Goal: Complete application form: Complete application form

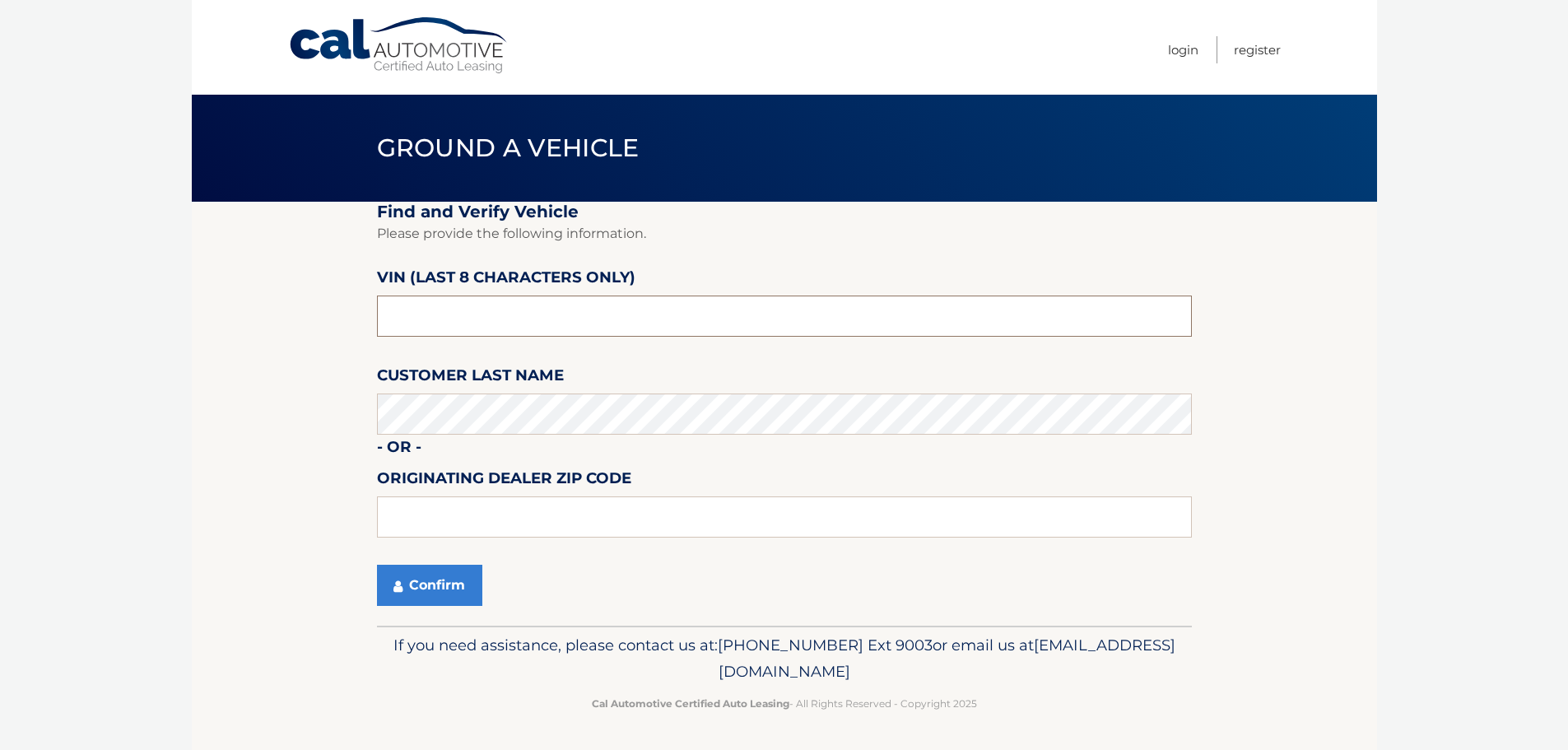
click at [659, 328] on input "text" at bounding box center [784, 316] width 815 height 41
type input "NM163468"
click at [397, 583] on icon "submit" at bounding box center [398, 586] width 9 height 13
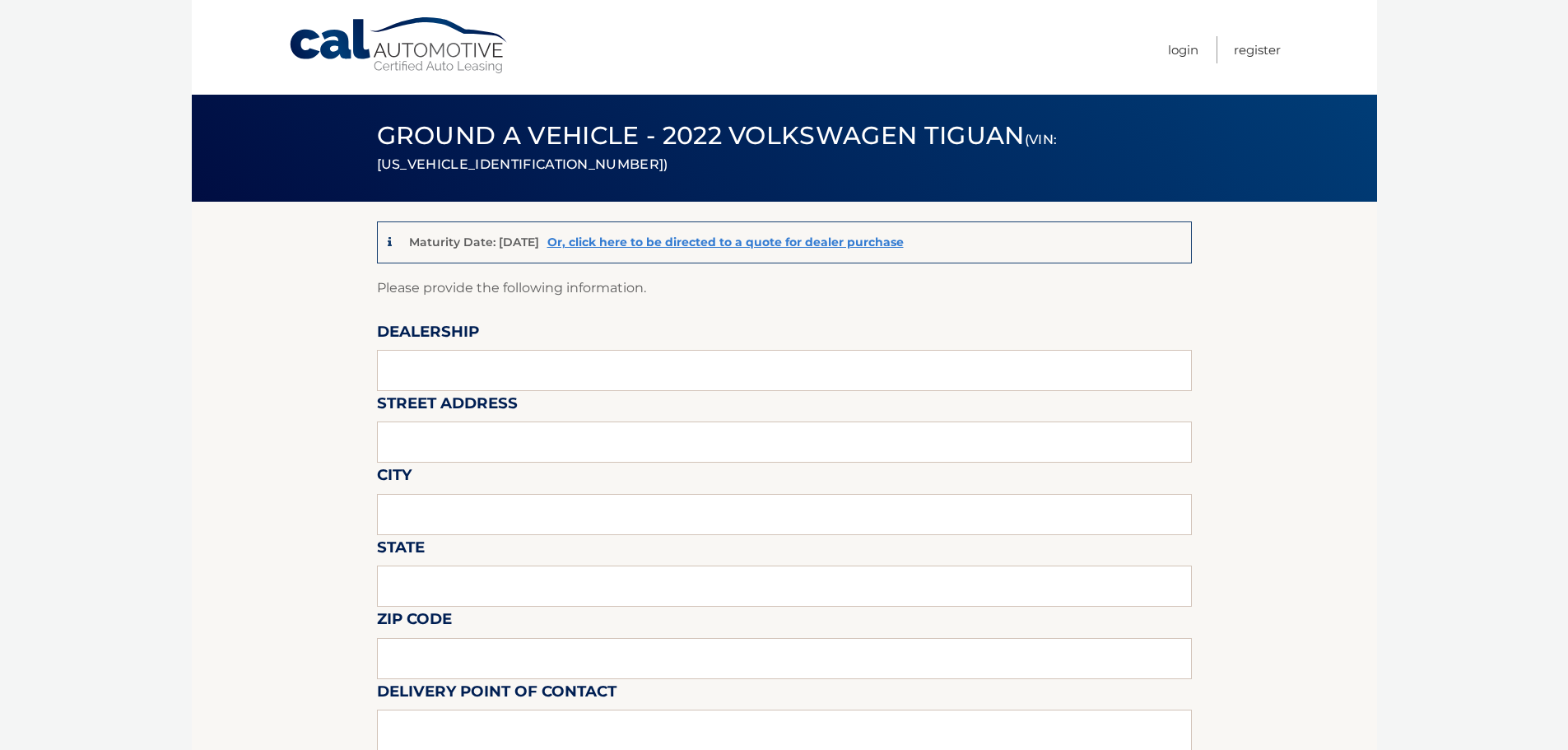
click at [521, 362] on input "text" at bounding box center [784, 371] width 815 height 41
click at [422, 364] on input "text" at bounding box center [784, 371] width 815 height 41
type input "Gunther Volksagen of Delray Beach"
click at [519, 444] on input "text" at bounding box center [784, 442] width 815 height 41
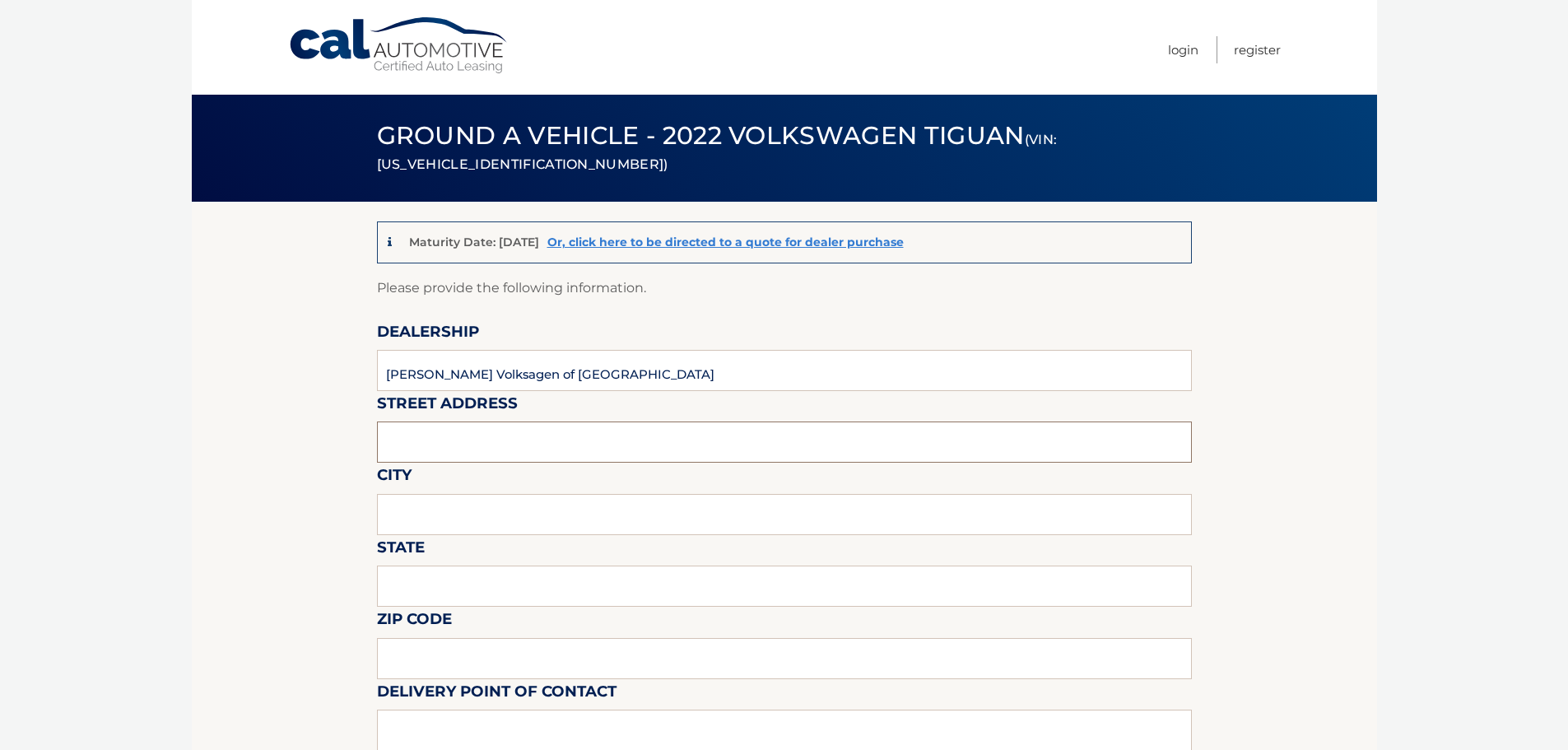
click at [497, 434] on input "text" at bounding box center [784, 442] width 815 height 41
type input "2401 North Federal Highway"
click at [529, 505] on input "text" at bounding box center [784, 515] width 815 height 41
type input "Delray Beach"
type input "Florida"
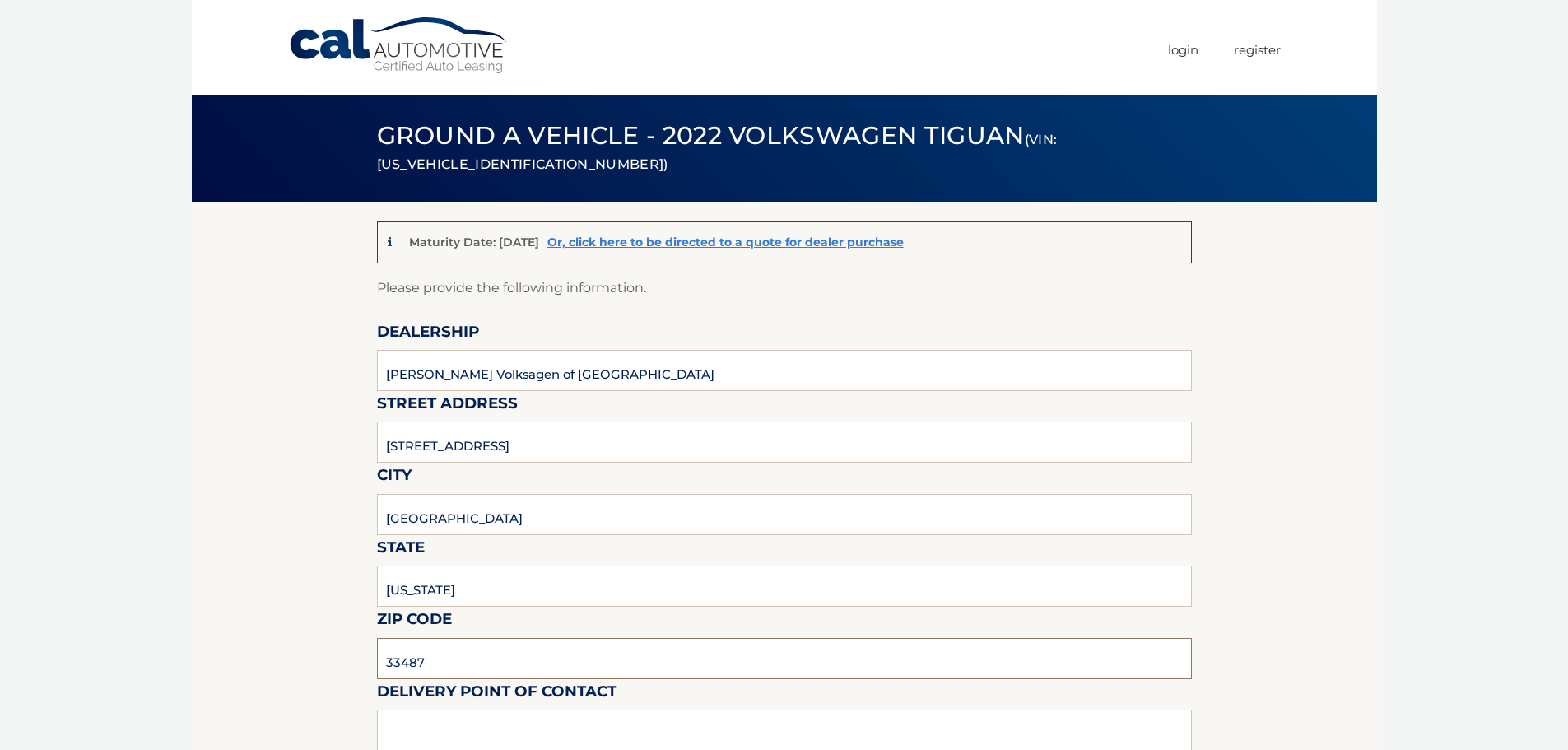
type input "33487"
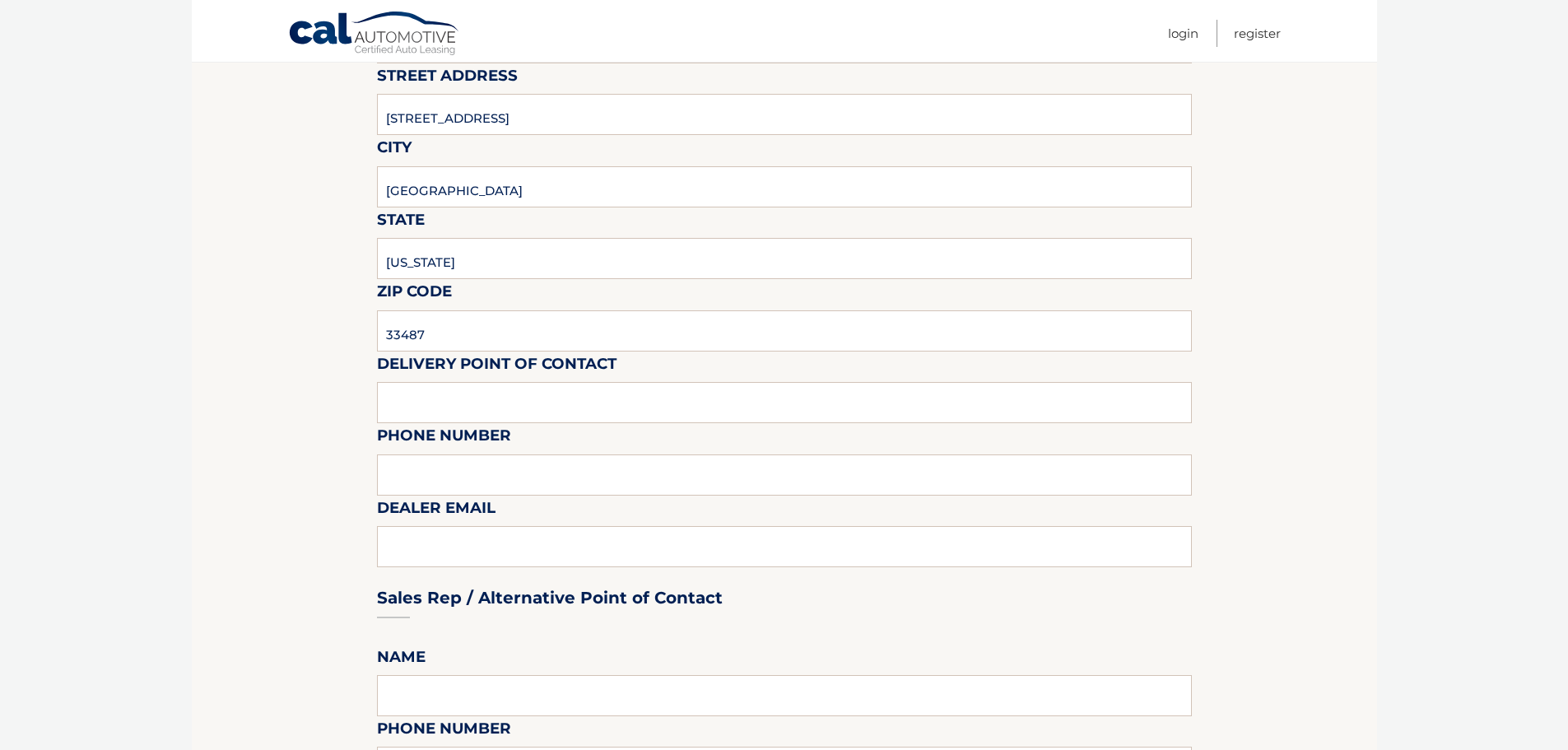
scroll to position [329, 0]
click at [405, 396] on input "text" at bounding box center [784, 401] width 815 height 41
type input "b"
type input "m"
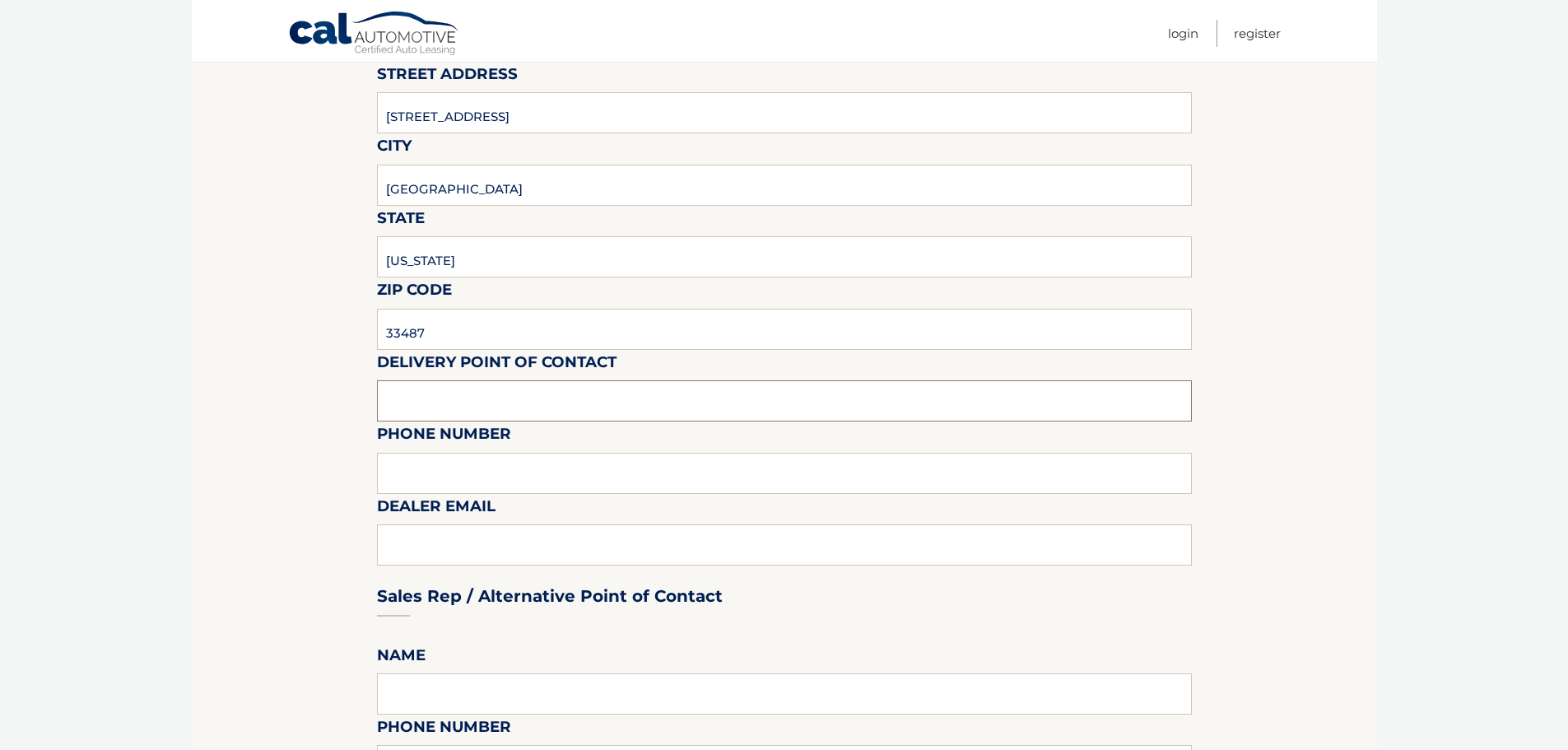
type input "m"
type input "Matt Dion"
click at [465, 477] on input "text" at bounding box center [784, 473] width 815 height 41
type input "[PHONE_NUMBER]"
click at [471, 556] on div "Sales Rep / Alternative Point of Contact" at bounding box center [784, 566] width 815 height 116
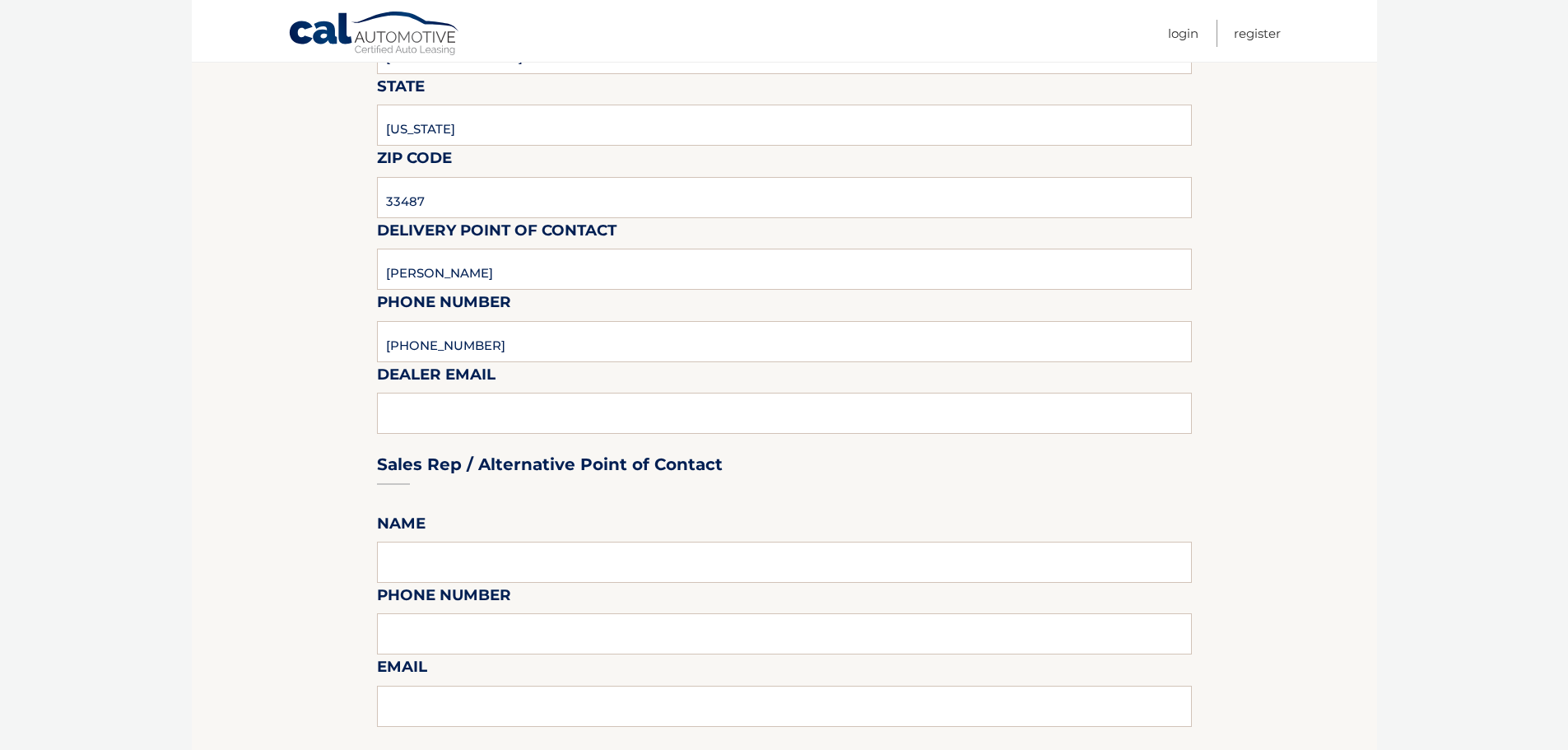
scroll to position [823, 0]
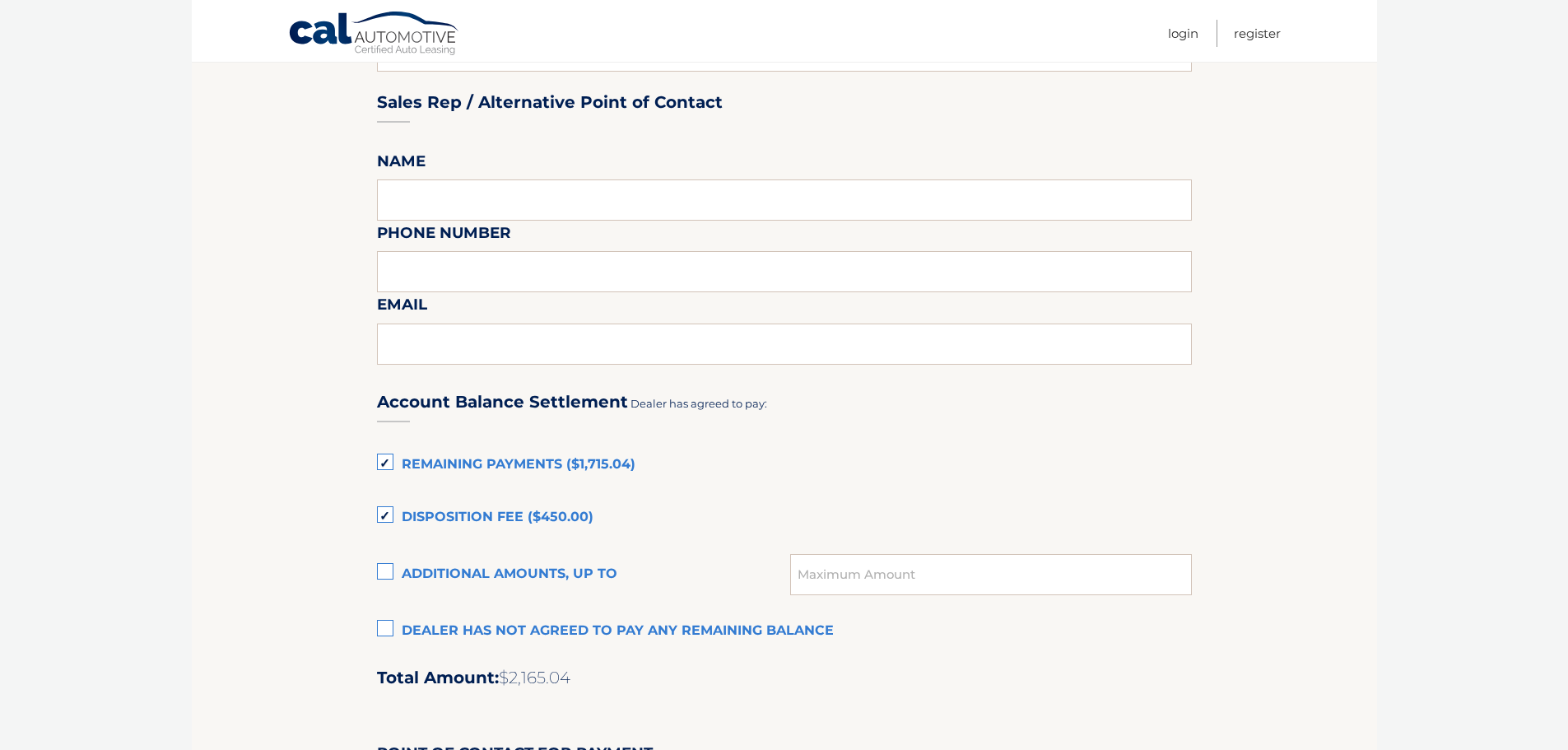
click at [385, 509] on label "Disposition Fee ($450.00)" at bounding box center [784, 517] width 815 height 33
click at [0, 0] on input "Disposition Fee ($450.00)" at bounding box center [0, 0] width 0 height 0
click at [328, 534] on section "Maturity Date: 02/19/2026 Or, click here to be directed to a quote for dealer p…" at bounding box center [784, 280] width 1186 height 1803
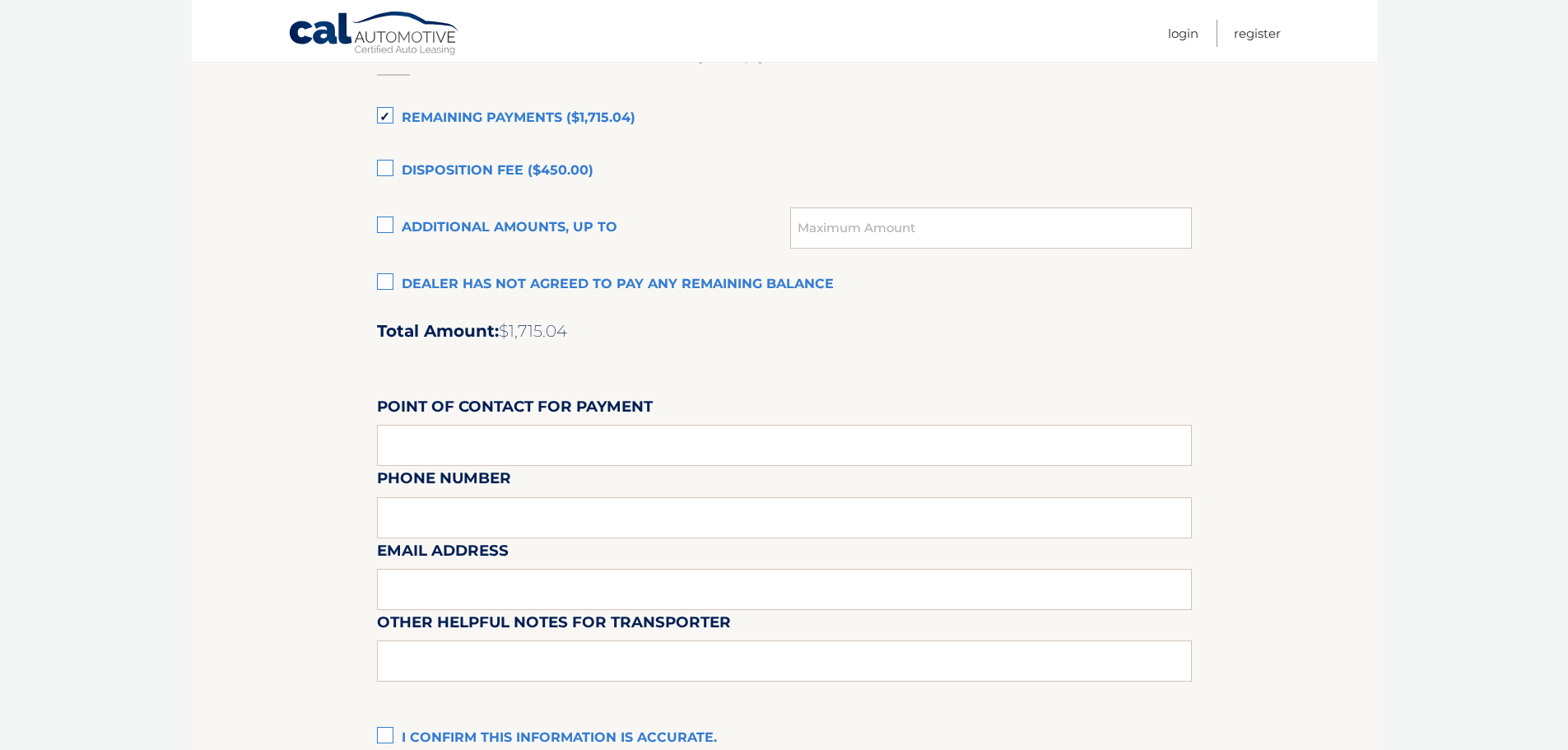
scroll to position [1317, 0]
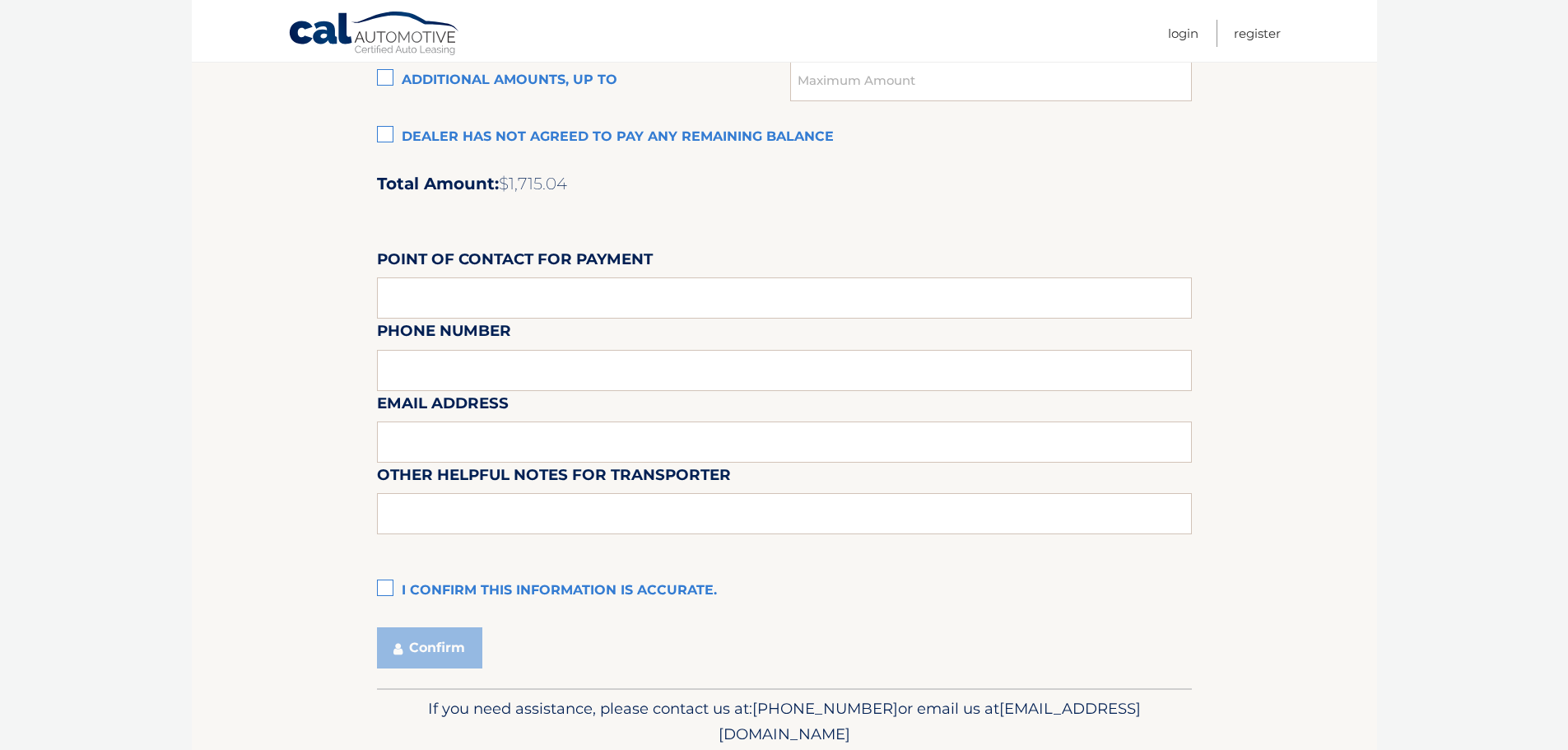
click at [380, 591] on label "I confirm this information is accurate." at bounding box center [784, 591] width 815 height 33
click at [0, 0] on input "I confirm this information is accurate." at bounding box center [0, 0] width 0 height 0
click at [428, 658] on button "Confirm" at bounding box center [430, 648] width 106 height 41
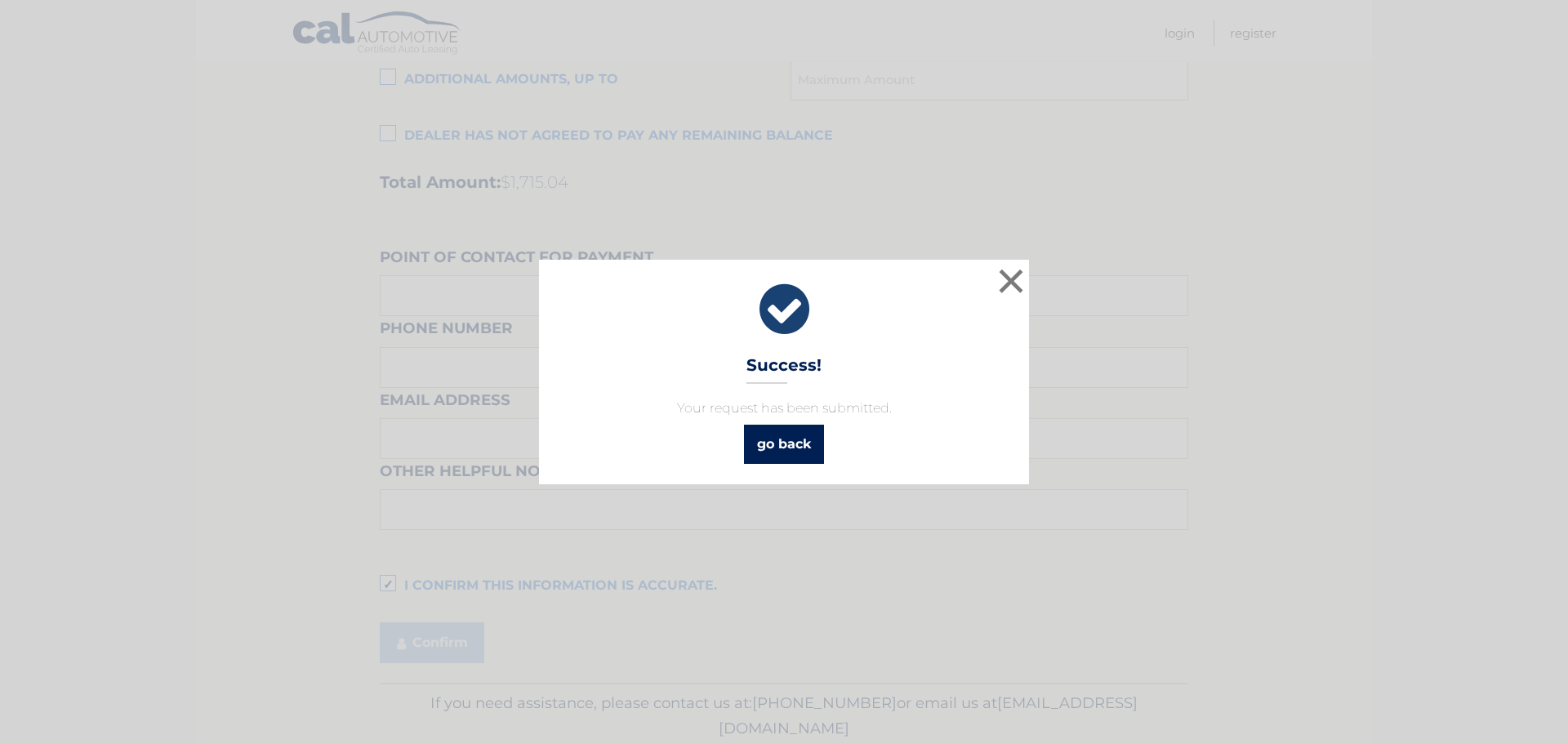
click at [794, 442] on link "go back" at bounding box center [784, 444] width 80 height 39
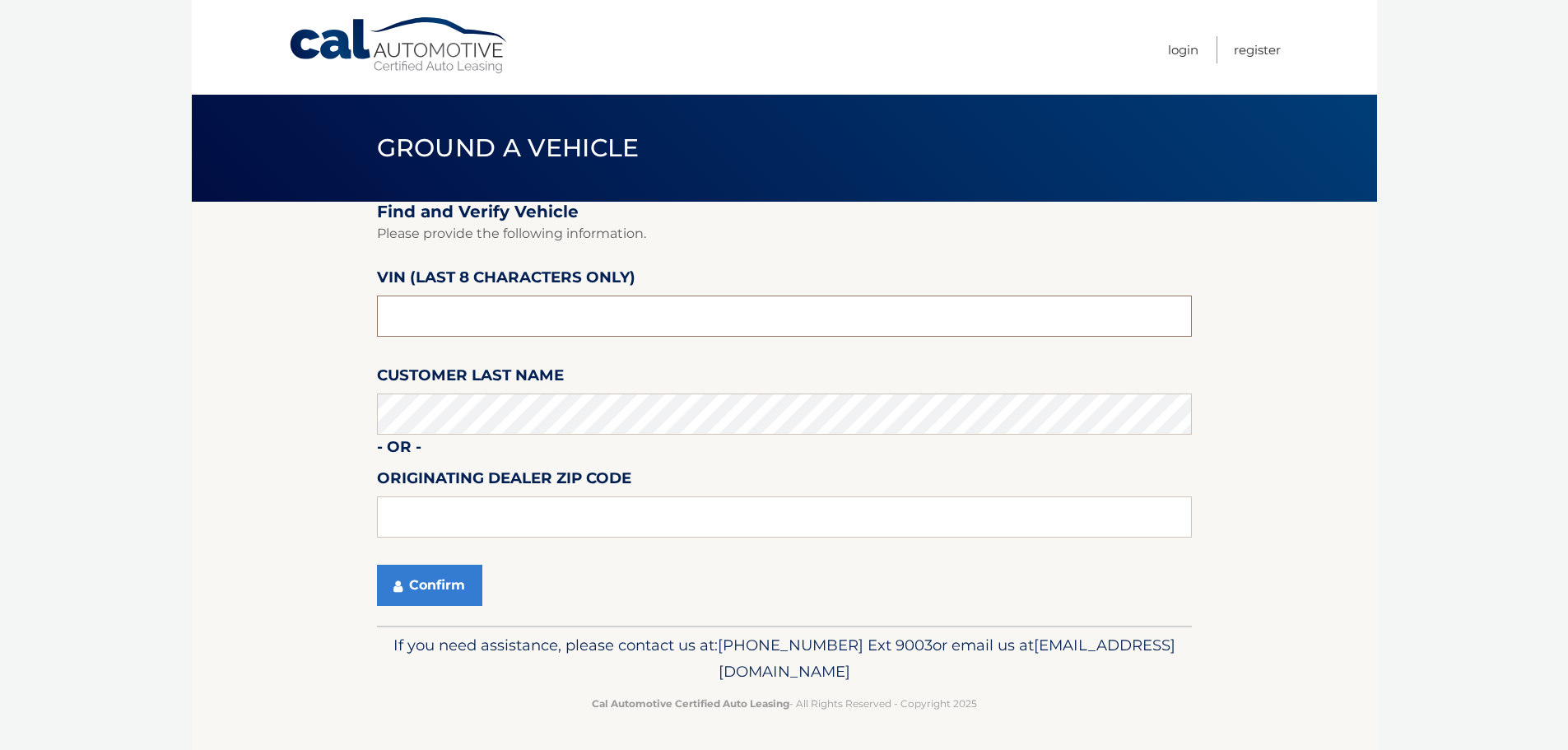
click at [459, 311] on input "text" at bounding box center [784, 316] width 815 height 41
click at [426, 311] on input "text" at bounding box center [784, 316] width 815 height 41
type input "NM075156"
click at [430, 579] on button "Confirm" at bounding box center [430, 585] width 106 height 41
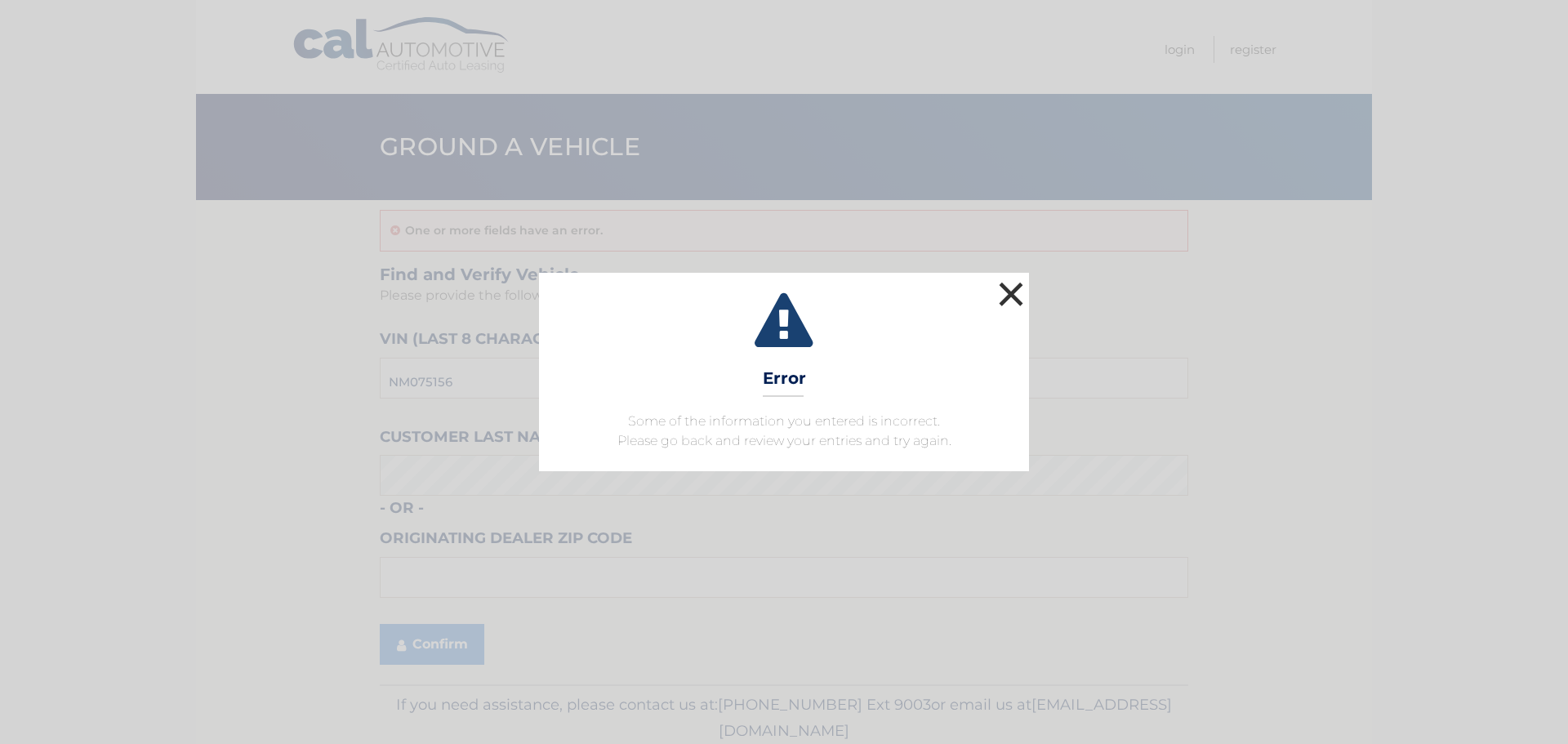
click at [1014, 296] on button "×" at bounding box center [1010, 294] width 33 height 33
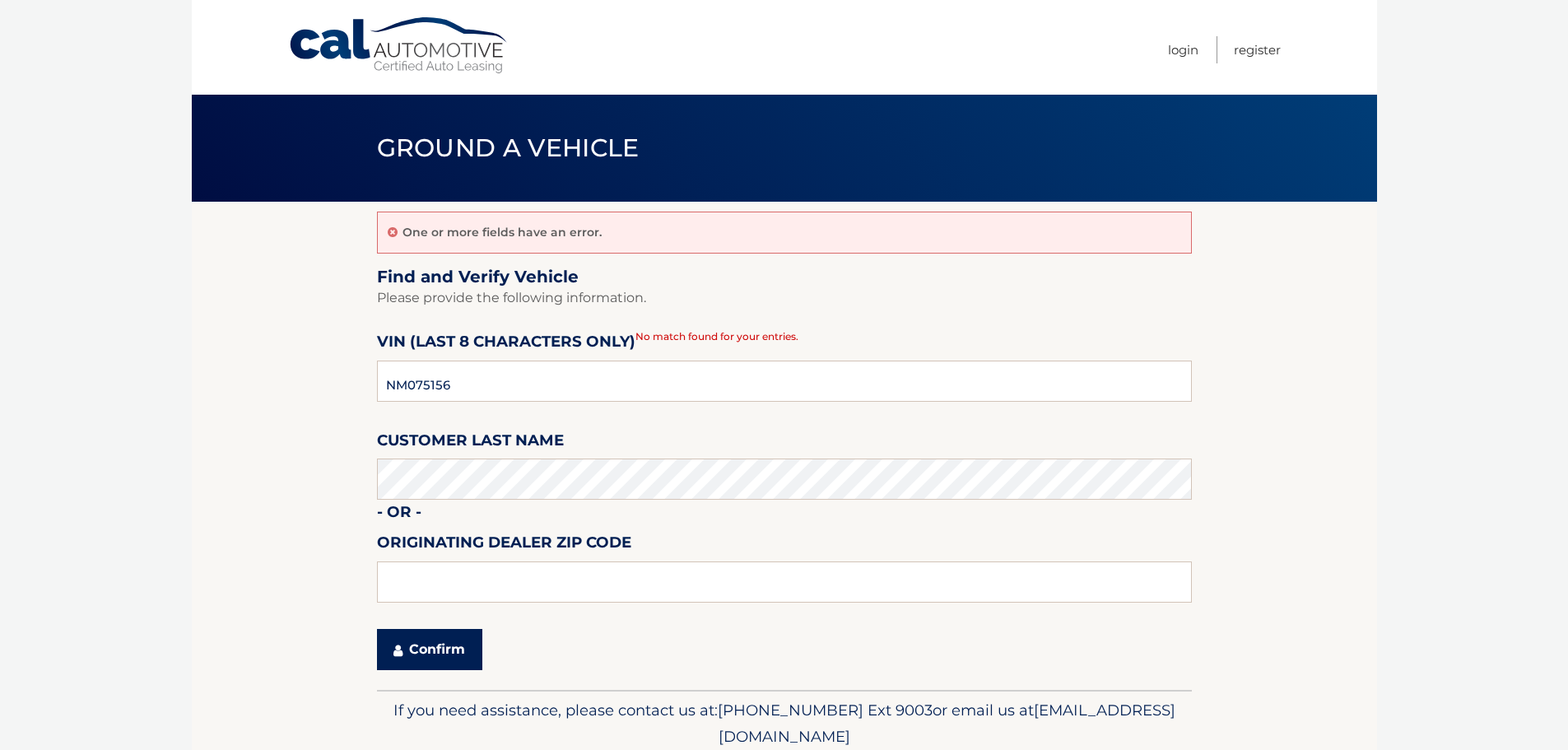
click at [431, 643] on button "Confirm" at bounding box center [430, 650] width 106 height 41
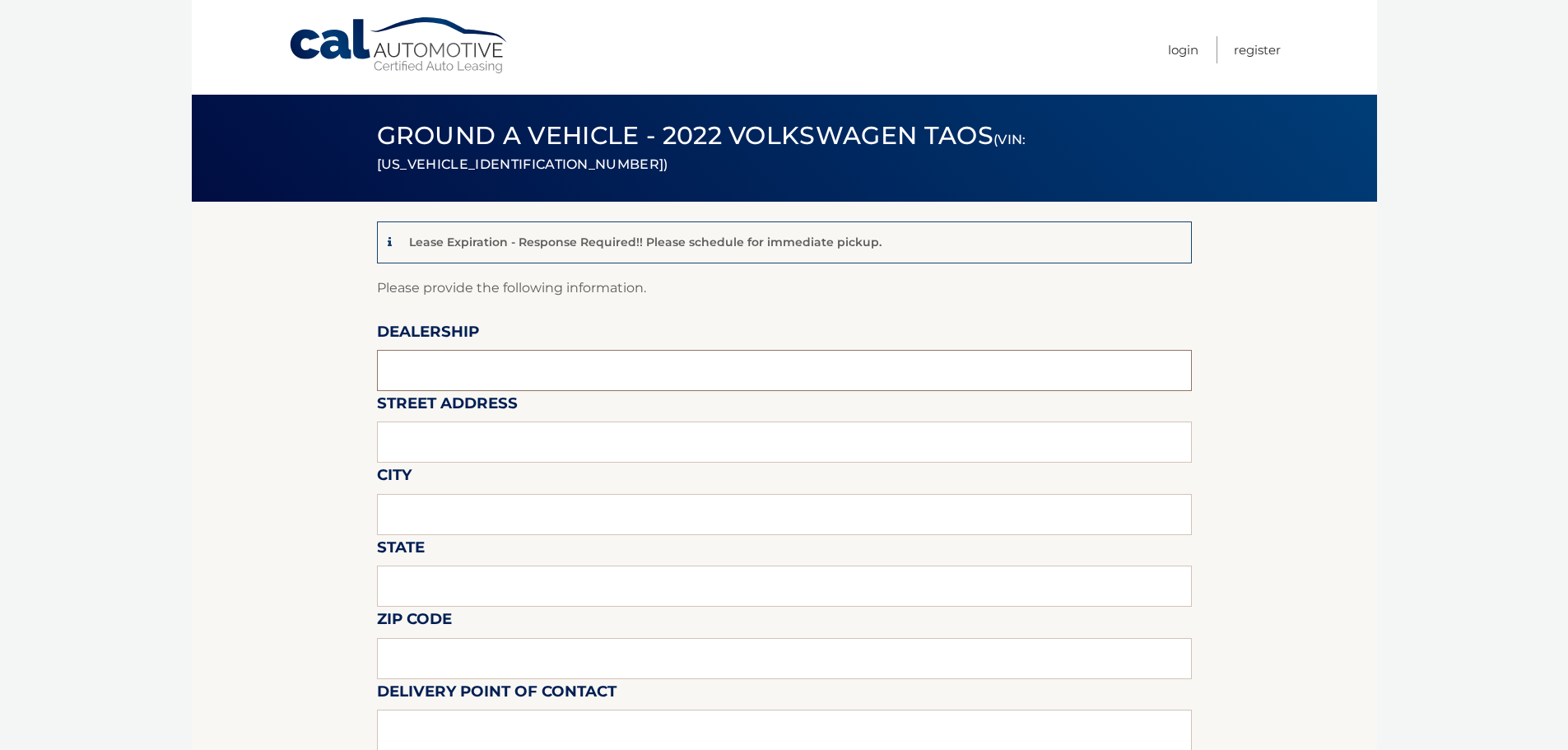
click at [473, 360] on input "text" at bounding box center [784, 371] width 815 height 41
type input "[PERSON_NAME] Volksagen of [GEOGRAPHIC_DATA]"
click at [490, 444] on input "text" at bounding box center [784, 442] width 815 height 41
type input "2401 North Federal Highway"
click at [488, 513] on input "text" at bounding box center [784, 515] width 815 height 41
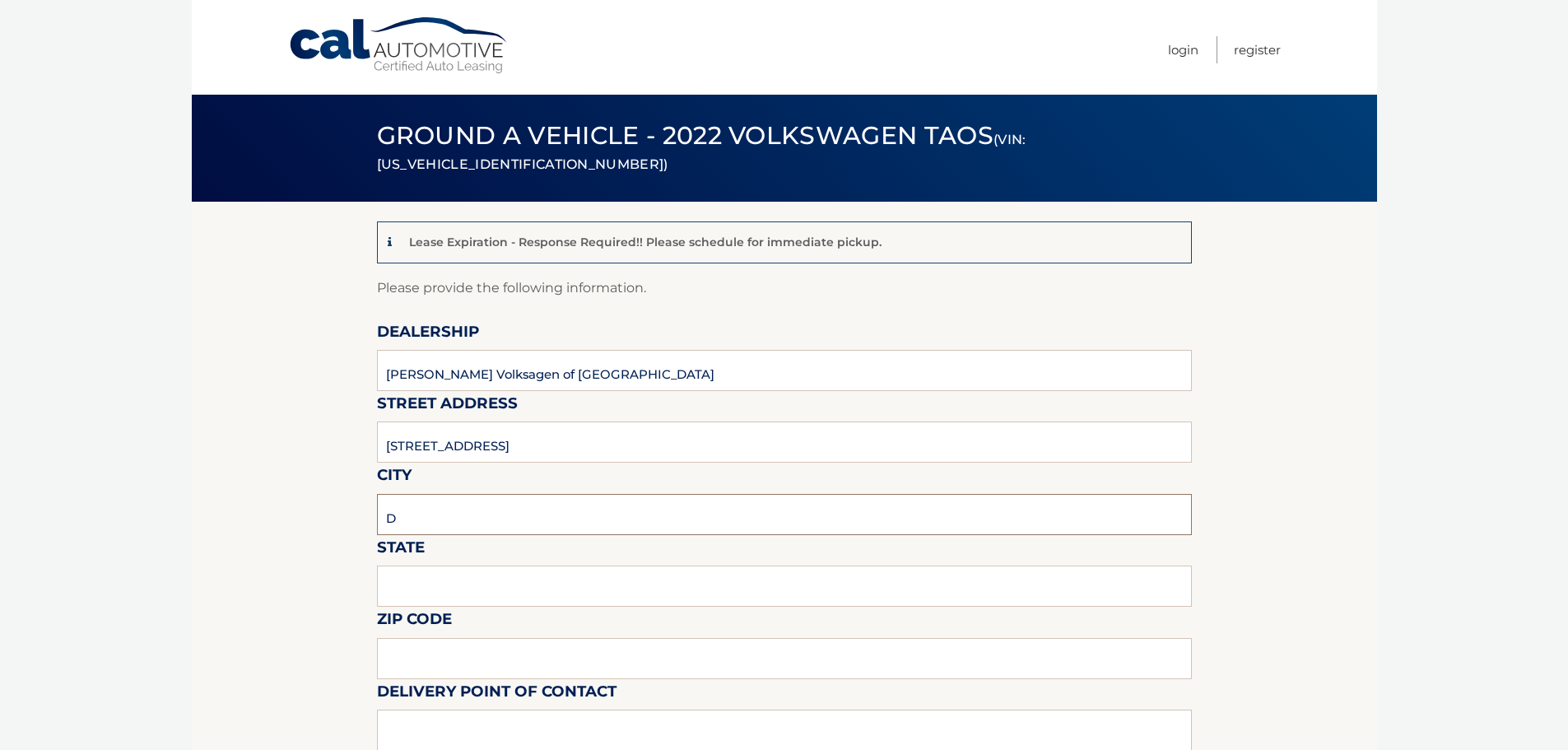
type input "Delray Beach"
type input "FL"
type input "33483"
type input "Langley Sweetapple"
type input "5619018986"
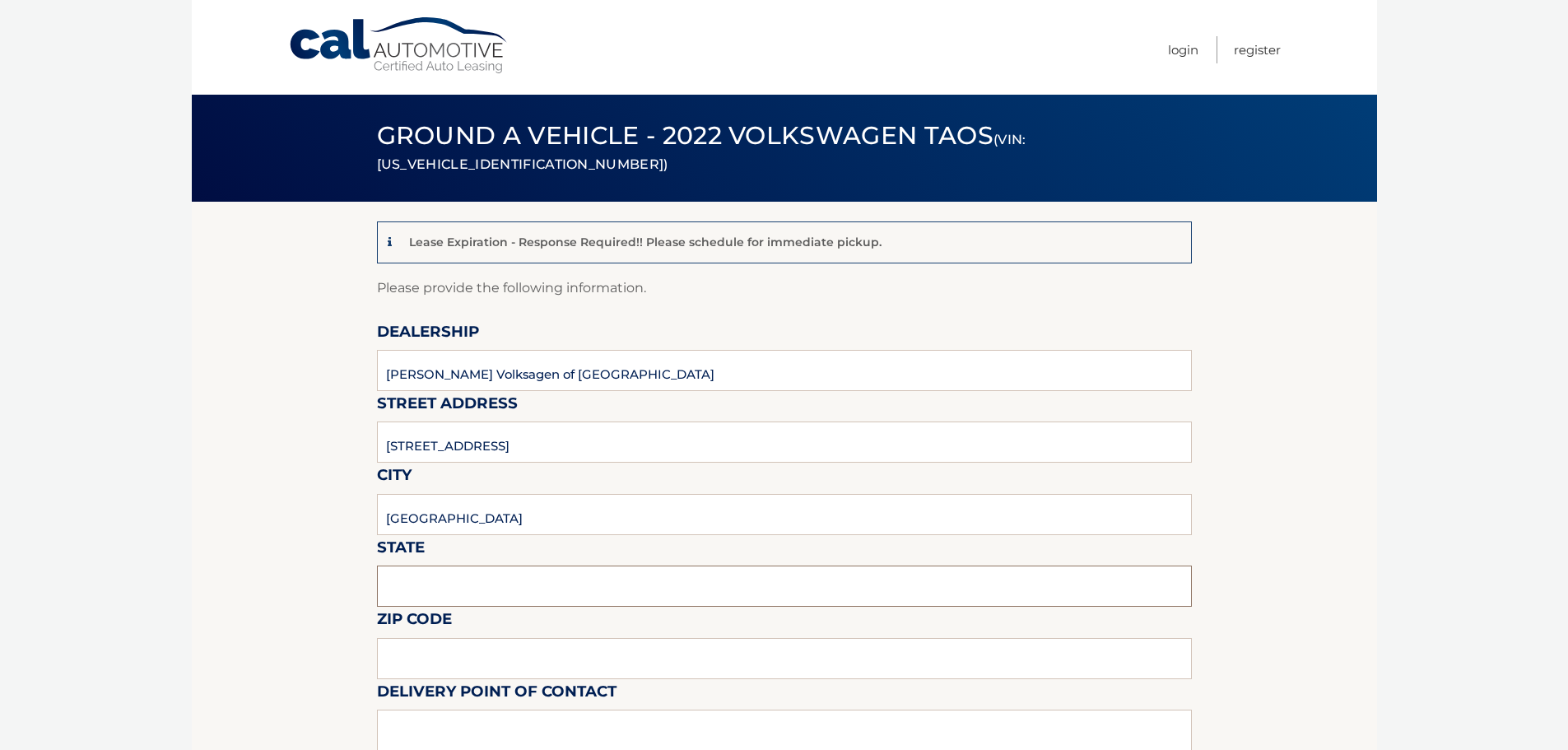
type input "wng@none.com"
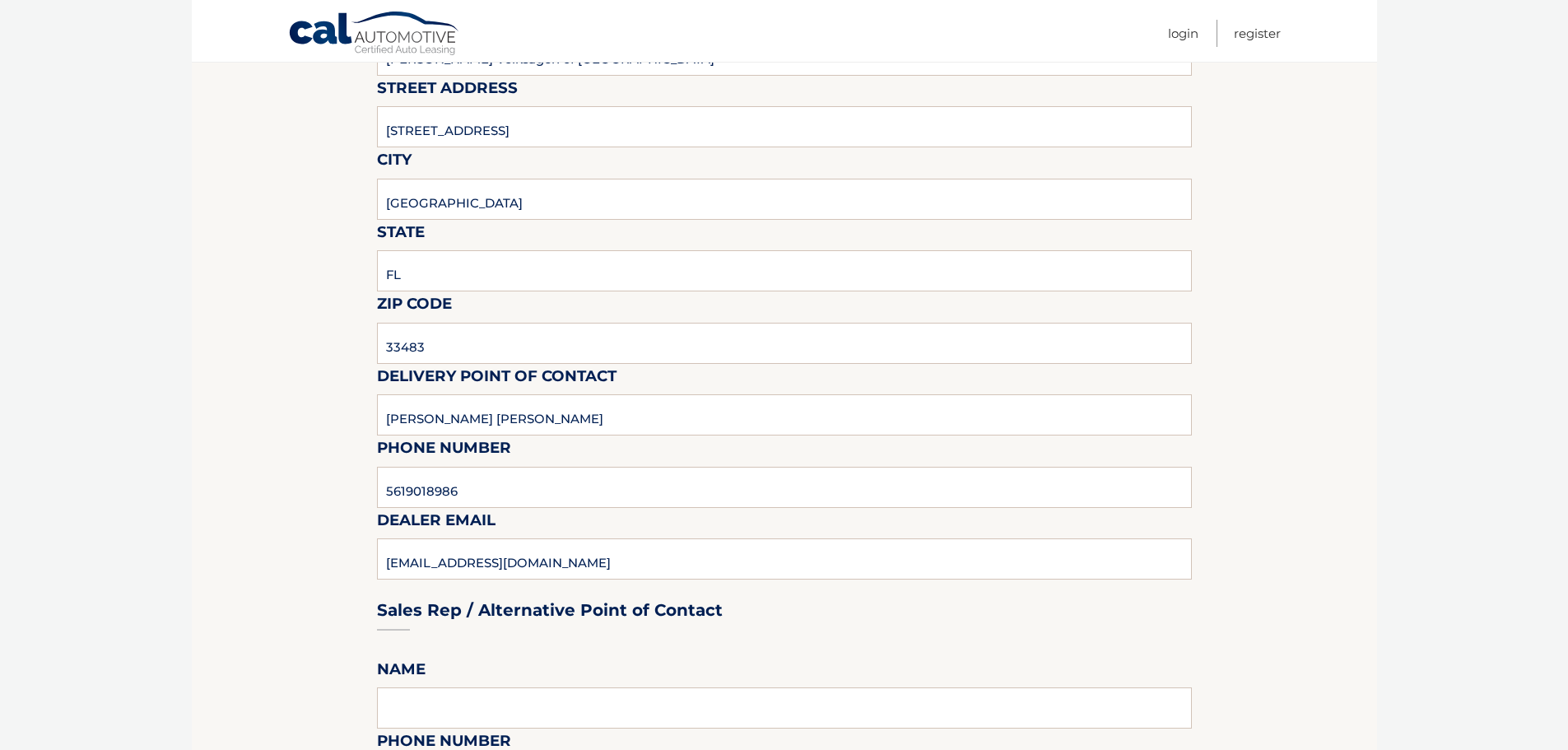
scroll to position [329, 0]
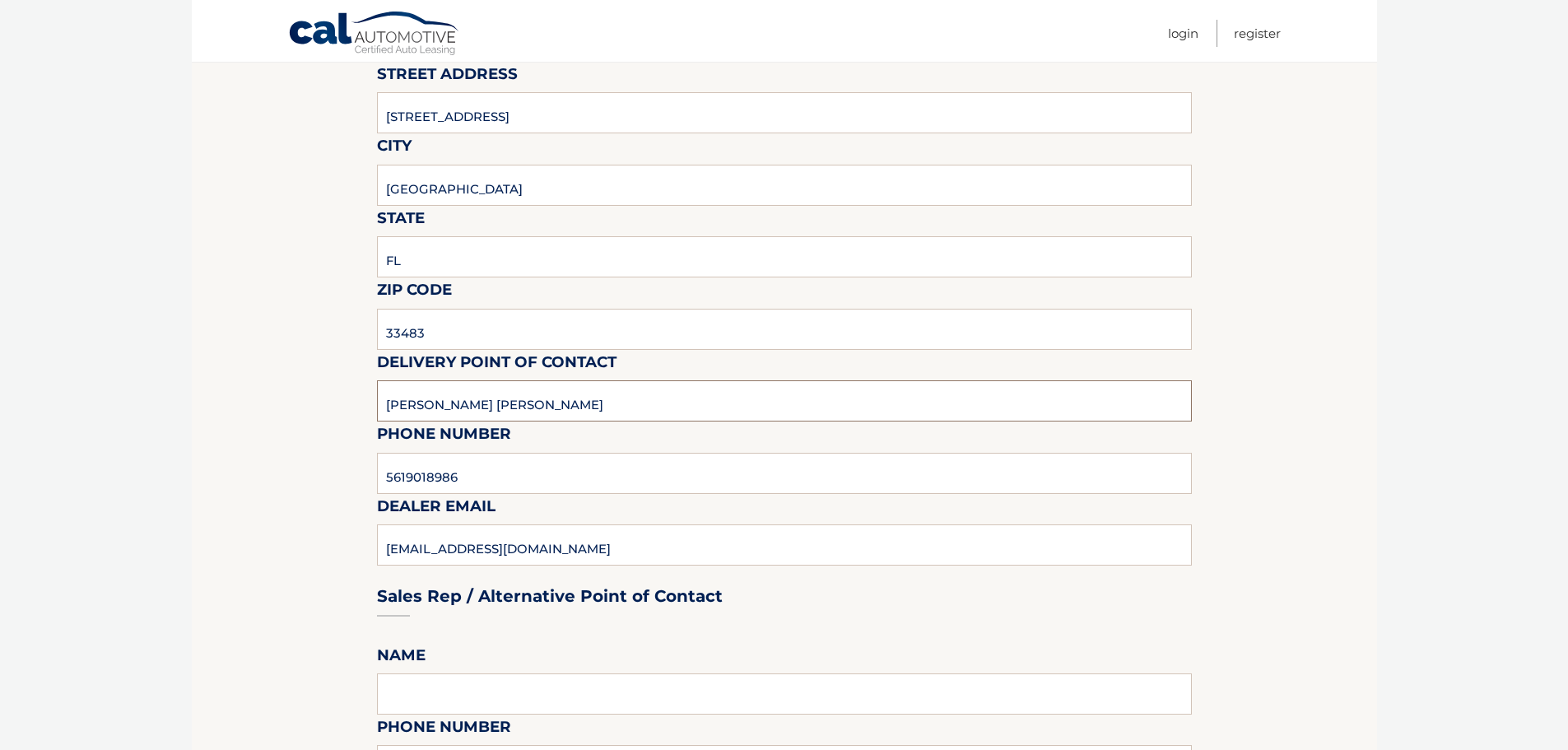
click at [513, 413] on input "Langley Sweetapple" at bounding box center [784, 401] width 815 height 41
click at [529, 405] on input "Langley Sweetapple" at bounding box center [784, 401] width 815 height 41
click at [525, 405] on input "Langley Sweetapple" at bounding box center [784, 401] width 815 height 41
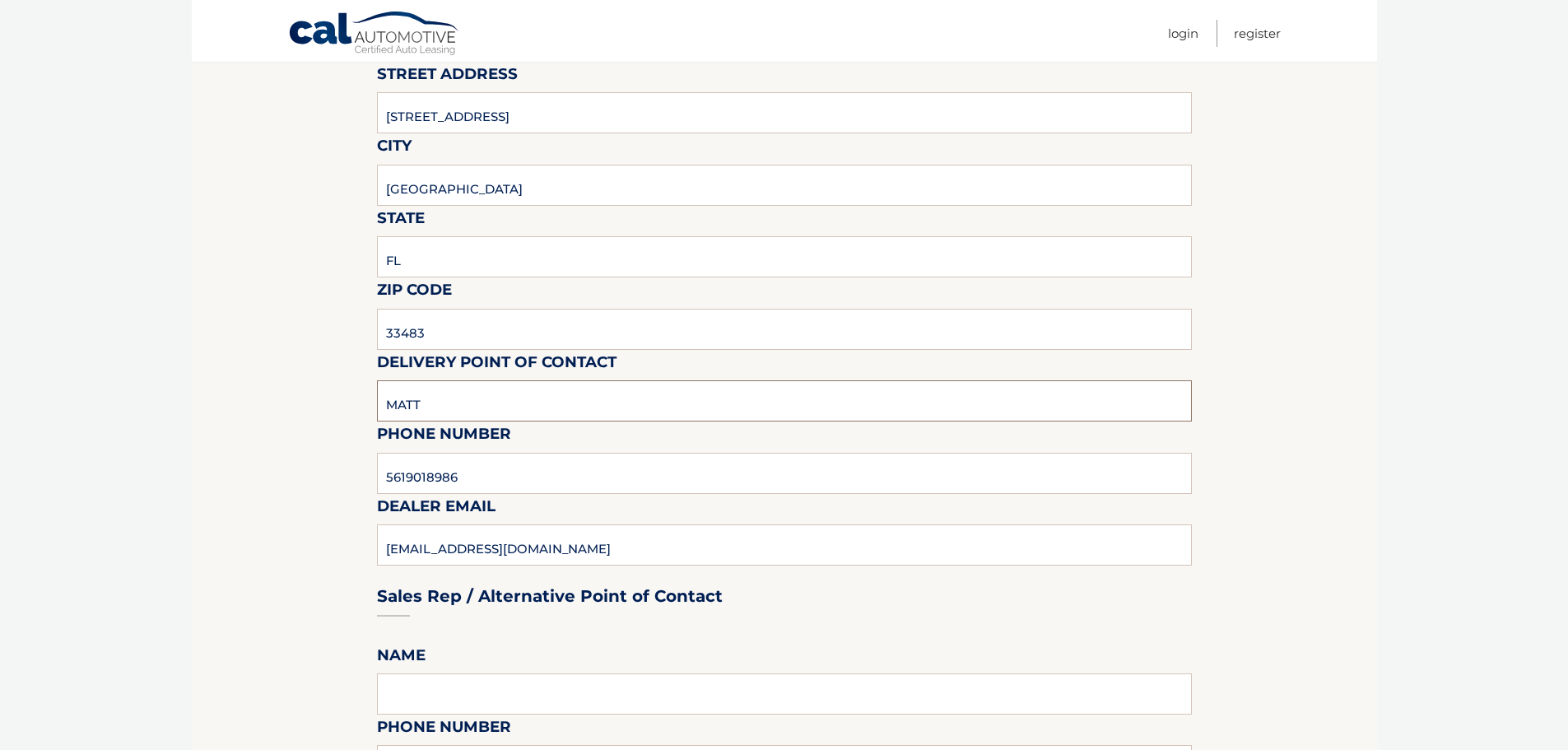
type input "Matt Dion"
click at [456, 494] on label "Dealer Email" at bounding box center [436, 509] width 118 height 30
click at [464, 480] on input "5619018986" at bounding box center [784, 473] width 815 height 41
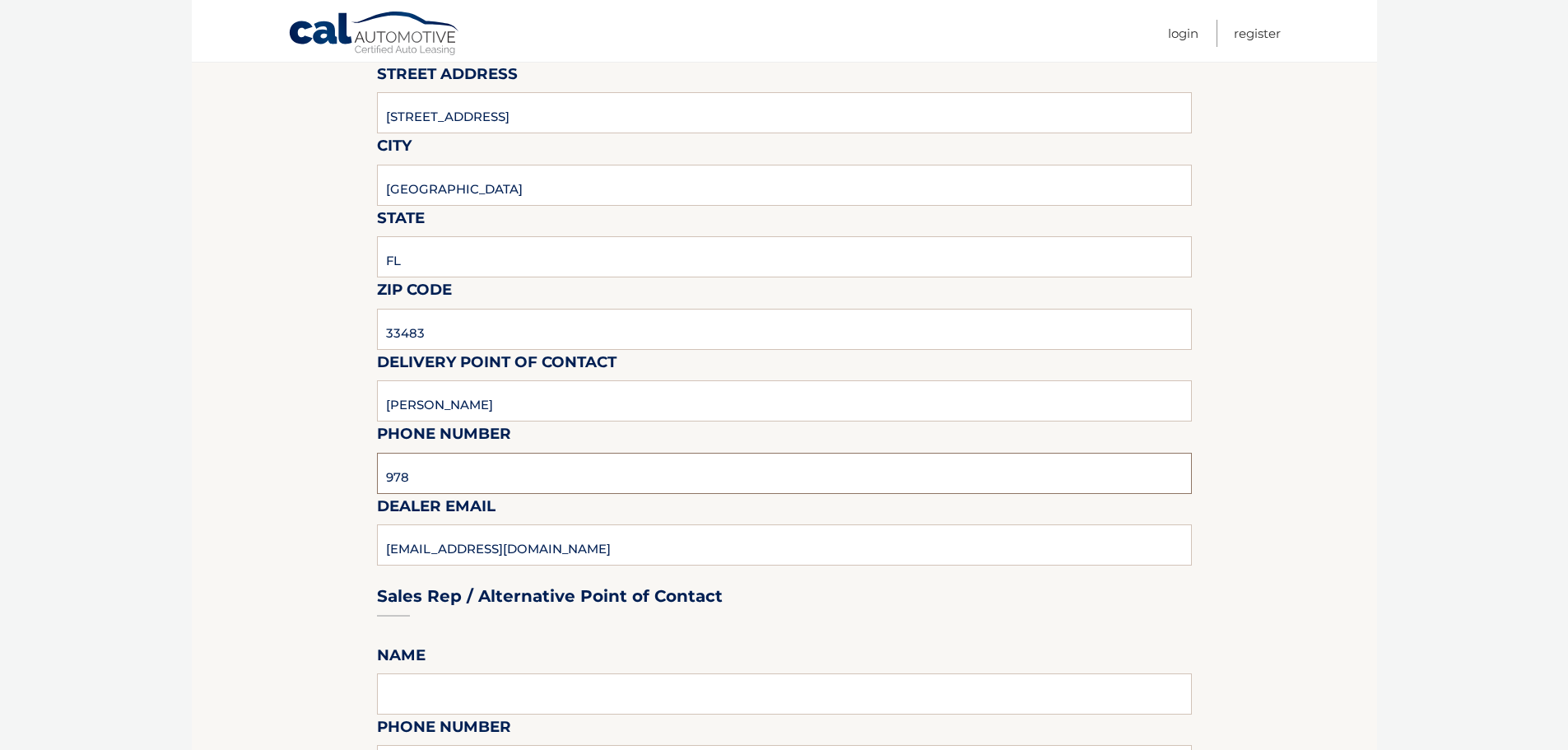
type input "978-333-3335"
click at [499, 550] on div "Sales Rep / Alternative Point of Contact" at bounding box center [784, 566] width 815 height 116
drag, startPoint x: 495, startPoint y: 549, endPoint x: 476, endPoint y: 550, distance: 19.0
click at [495, 548] on div "Sales Rep / Alternative Point of Contact" at bounding box center [784, 566] width 815 height 116
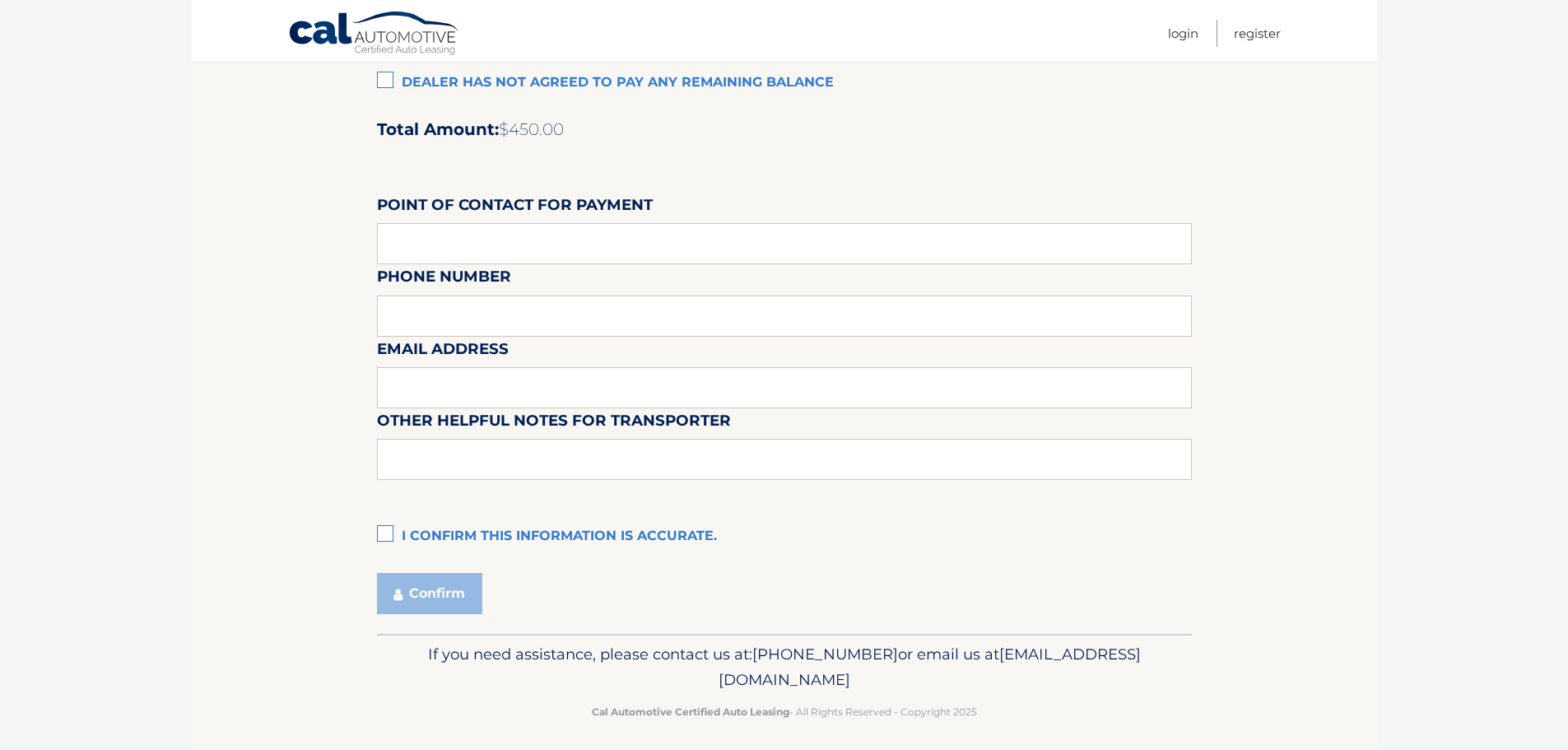
scroll to position [1381, 0]
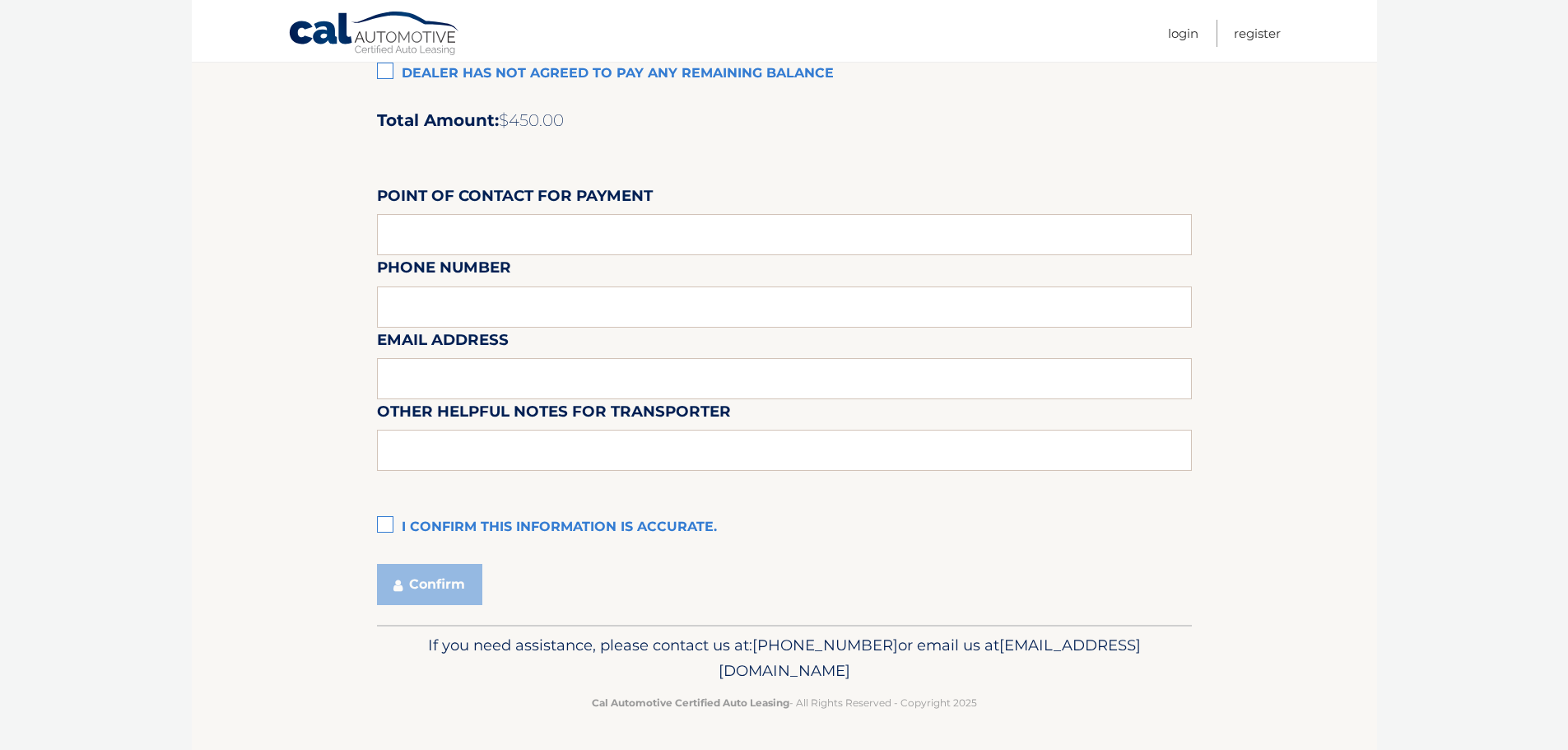
click at [379, 529] on label "I confirm this information is accurate." at bounding box center [784, 527] width 815 height 33
click at [0, 0] on input "I confirm this information is accurate." at bounding box center [0, 0] width 0 height 0
click at [401, 584] on icon "submit" at bounding box center [398, 585] width 9 height 13
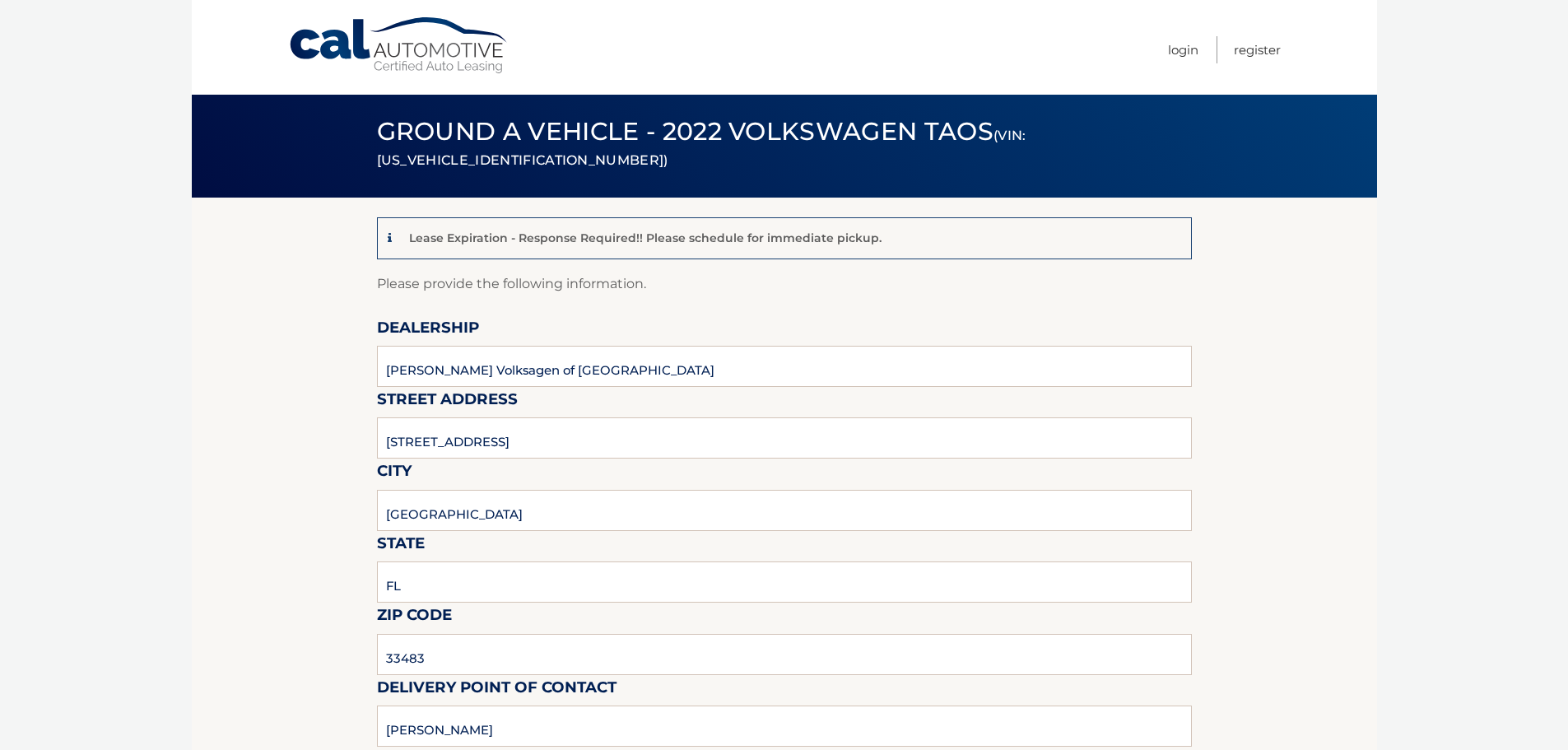
scroll to position [0, 0]
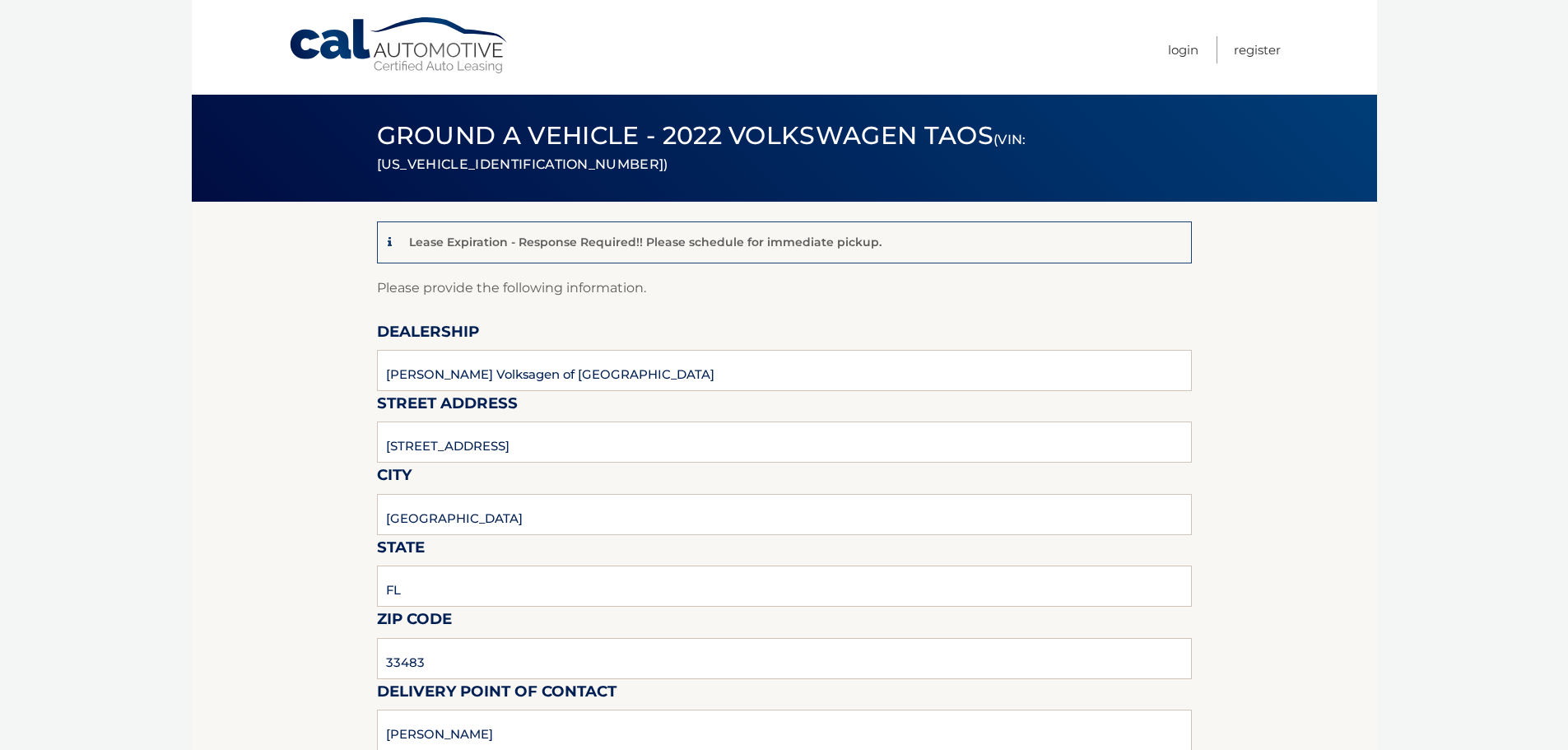
click at [396, 45] on link "Cal Automotive" at bounding box center [399, 45] width 222 height 58
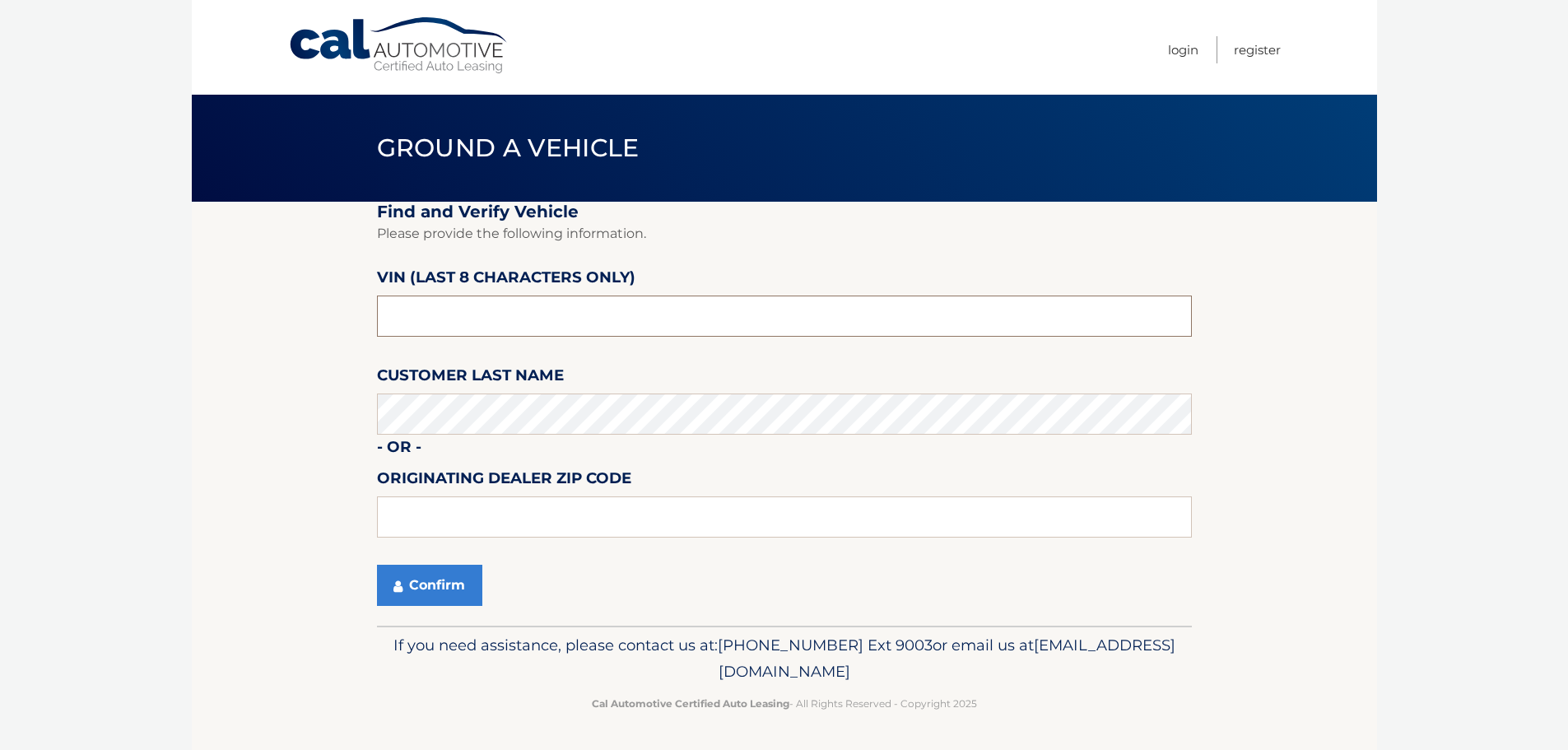
click at [559, 317] on input "text" at bounding box center [784, 316] width 815 height 41
type input "NM064477"
click at [417, 529] on input "text" at bounding box center [784, 517] width 815 height 41
click at [345, 573] on section "Find and Verify Vehicle Please provide the following information. VIN (last 8 c…" at bounding box center [784, 413] width 1186 height 424
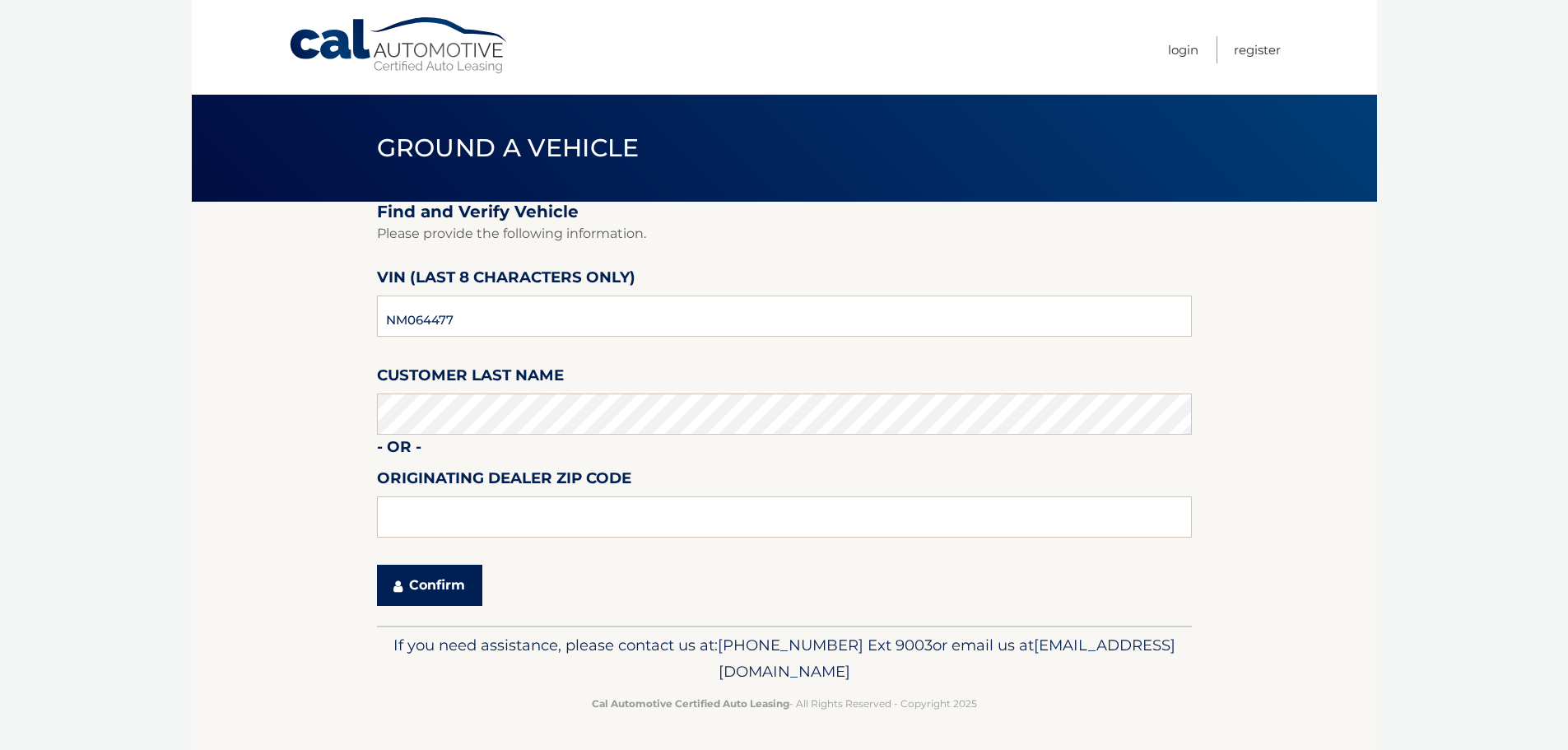
click at [388, 591] on button "Confirm" at bounding box center [430, 585] width 106 height 41
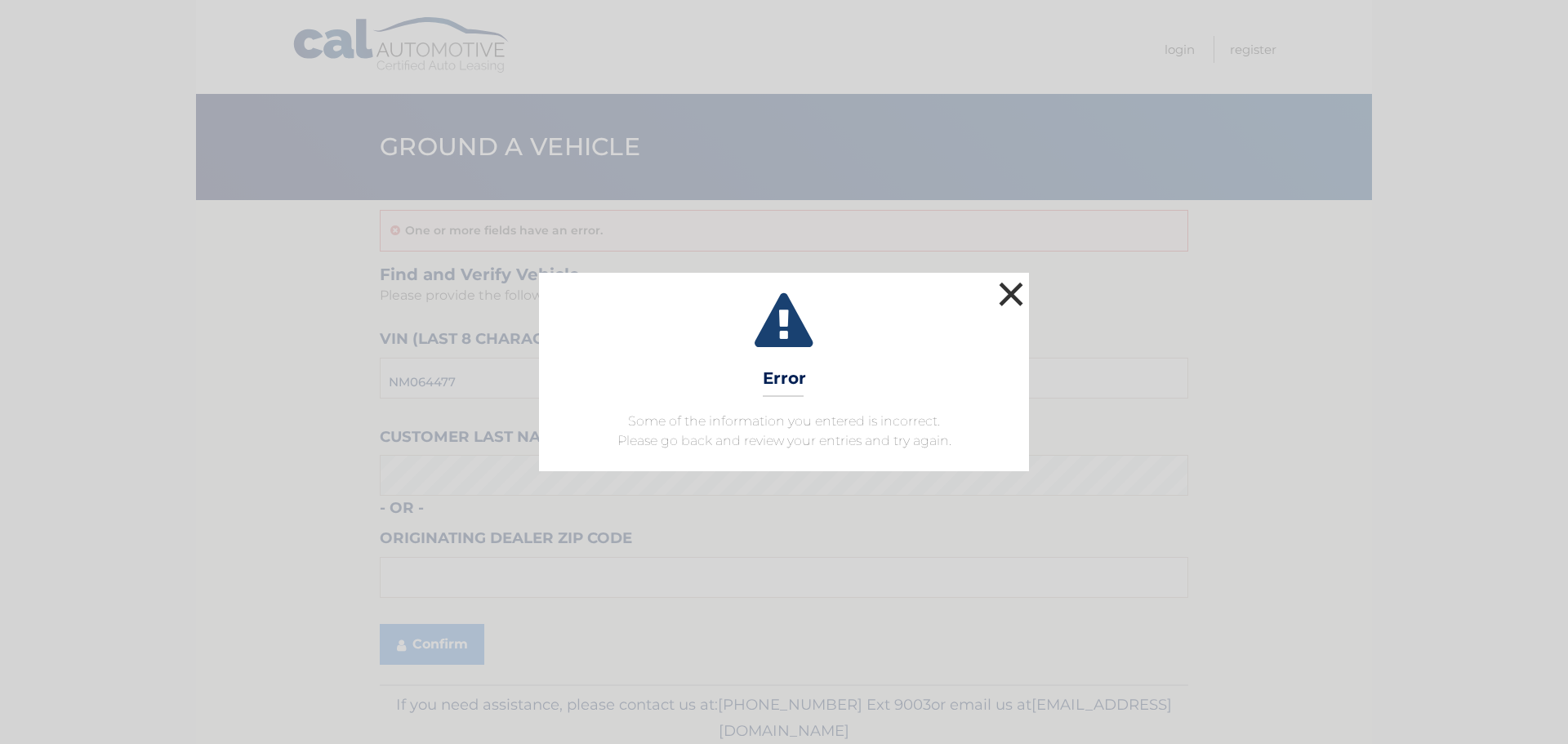
click at [1012, 295] on button "×" at bounding box center [1010, 294] width 33 height 33
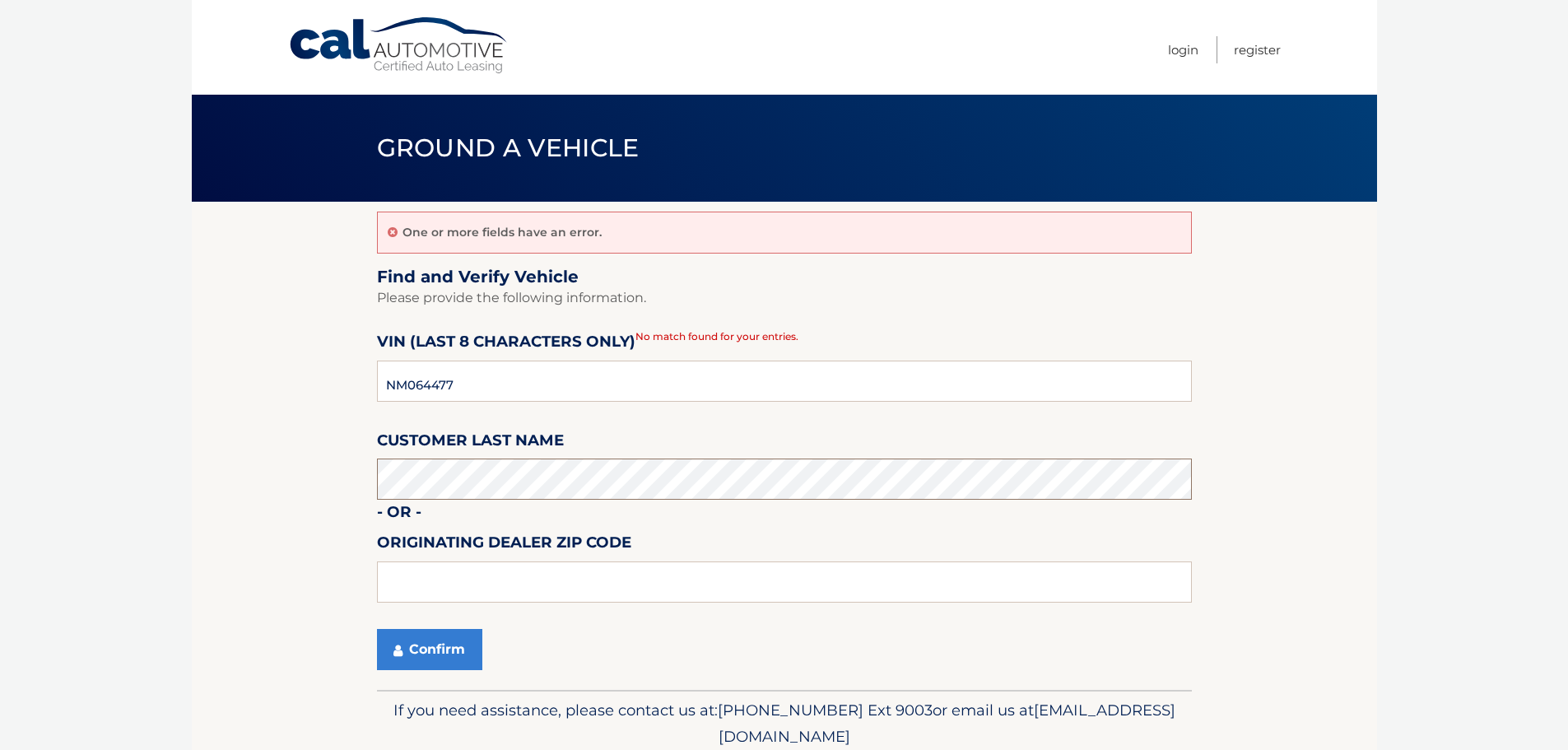
click at [321, 482] on section "One or more fields have an error. Find and Verify Vehicle Please provide the fo…" at bounding box center [784, 445] width 1186 height 488
click at [448, 632] on button "Confirm" at bounding box center [430, 650] width 106 height 41
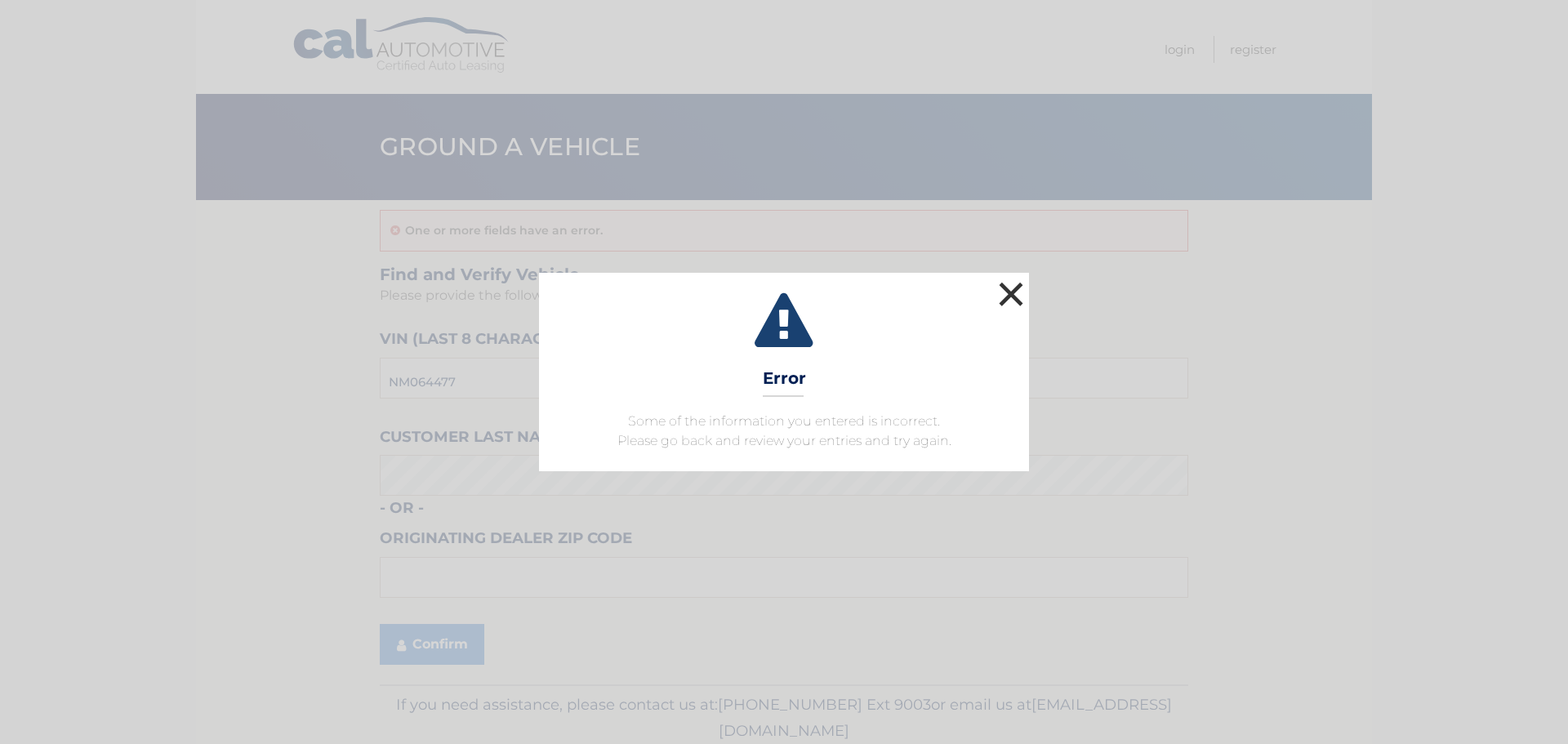
click at [1014, 295] on button "×" at bounding box center [1010, 294] width 33 height 33
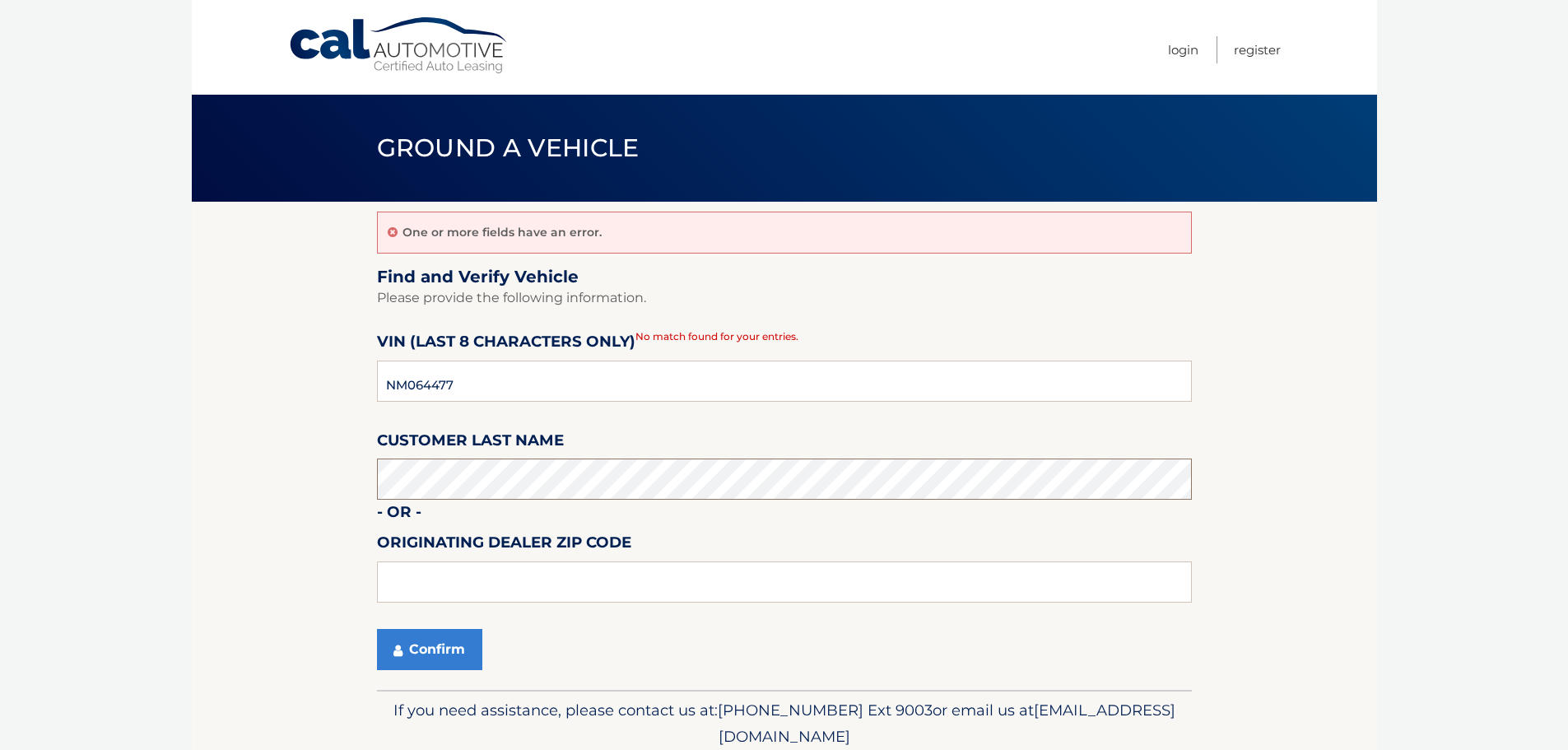
click at [354, 474] on section "One or more fields have an error. Find and Verify Vehicle Please provide the fo…" at bounding box center [784, 445] width 1186 height 488
click at [437, 652] on button "Confirm" at bounding box center [430, 650] width 106 height 41
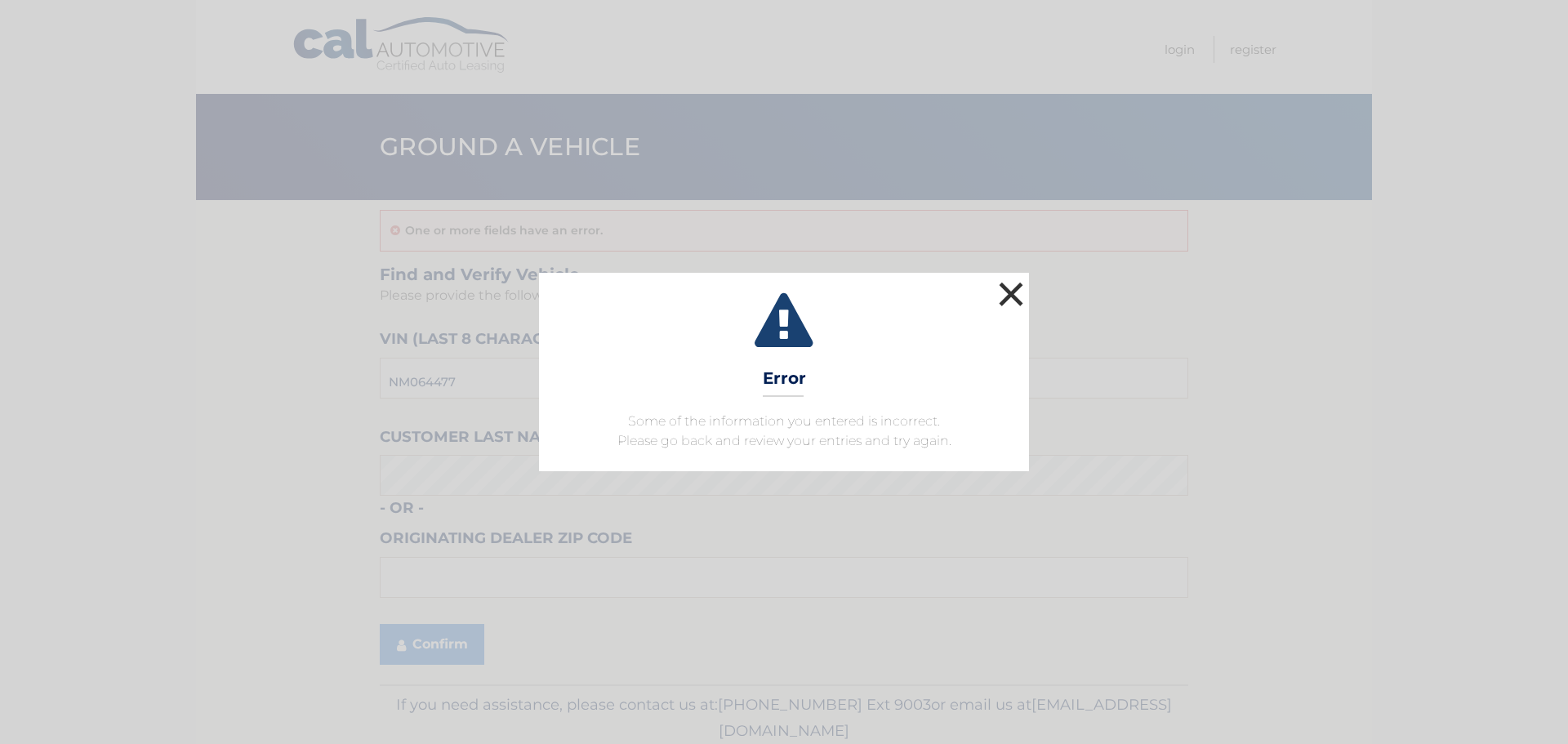
click at [1012, 299] on button "×" at bounding box center [1010, 294] width 33 height 33
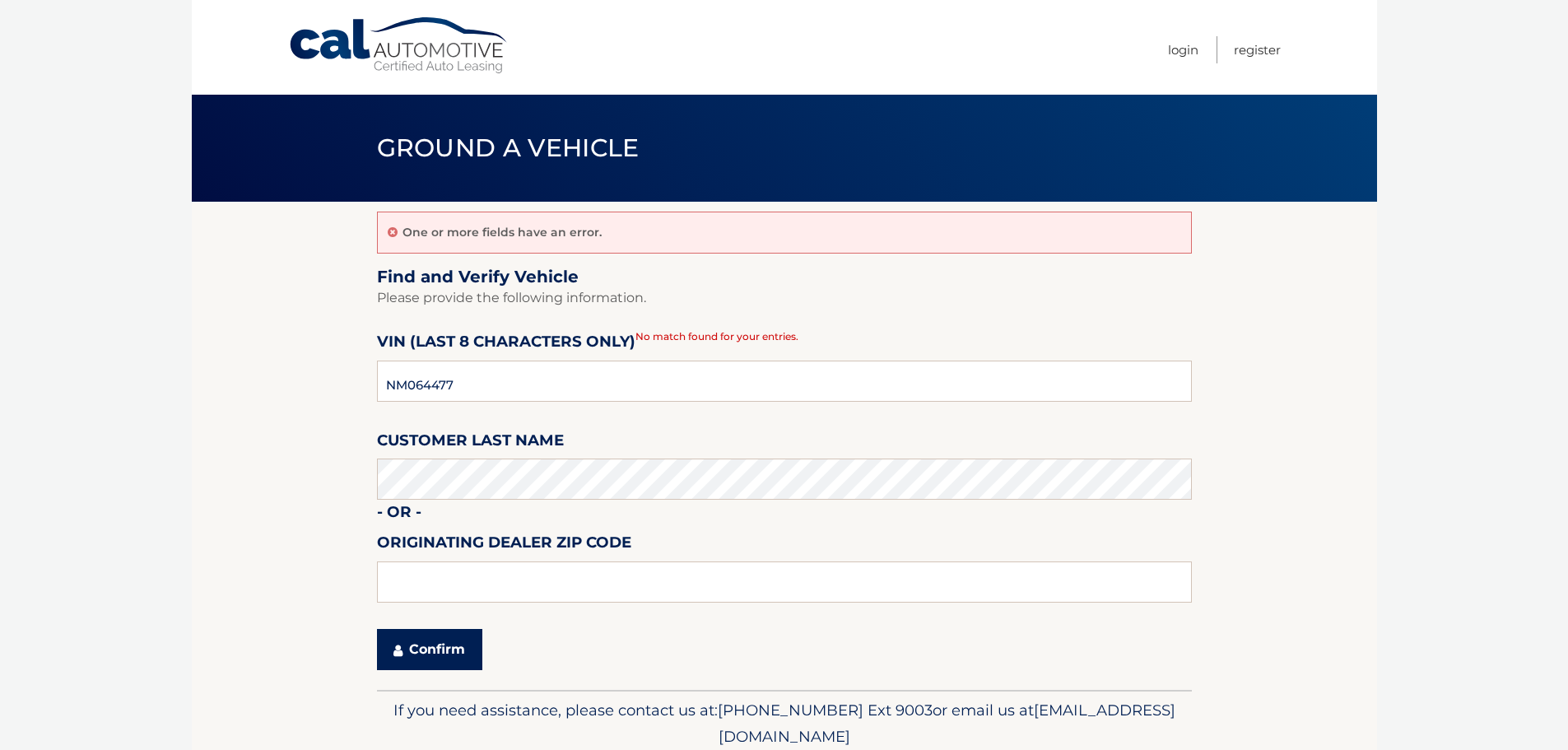
click at [422, 656] on button "Confirm" at bounding box center [430, 650] width 106 height 41
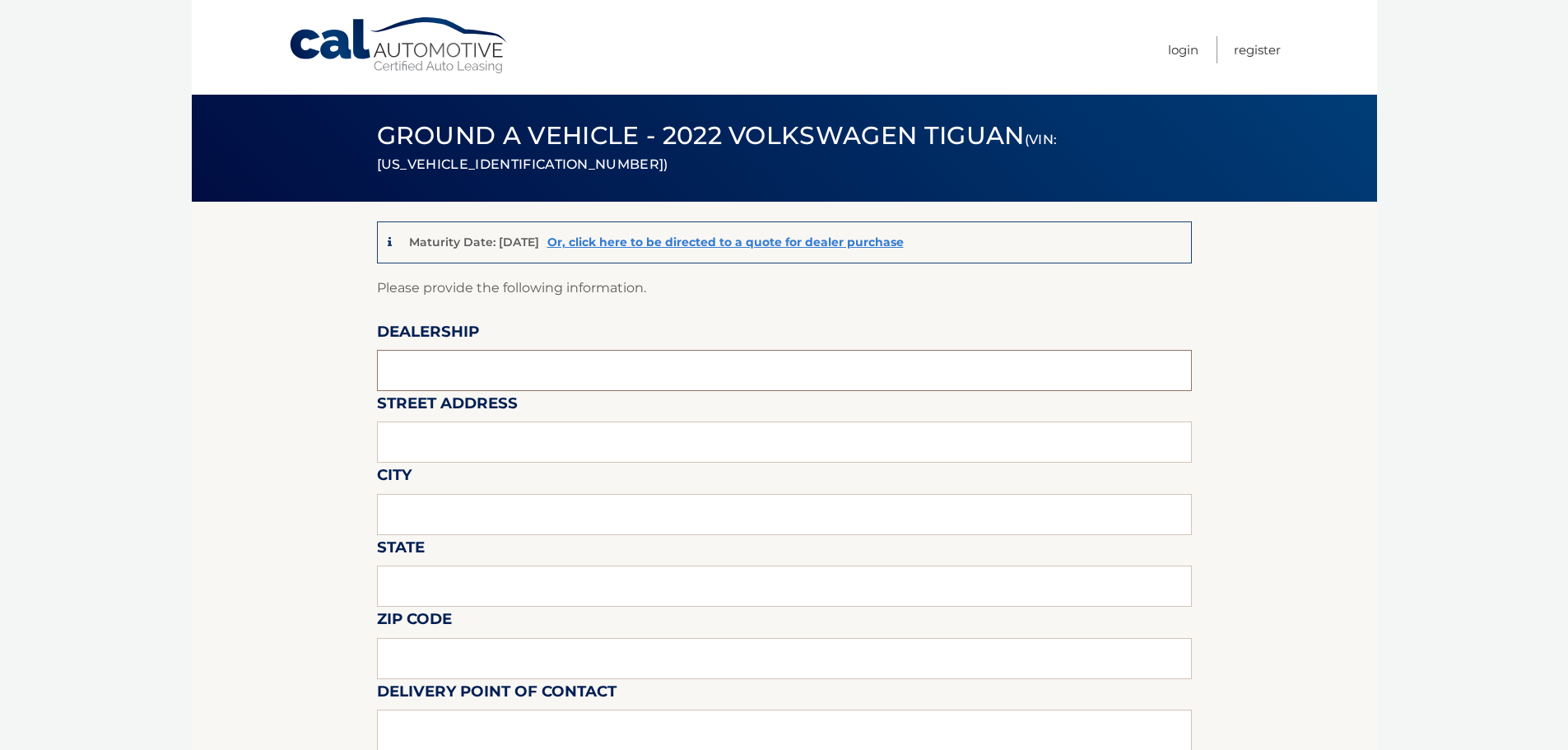
click at [500, 357] on input "text" at bounding box center [784, 371] width 815 height 41
type input "[PERSON_NAME] Volksagen of [GEOGRAPHIC_DATA]"
click at [492, 447] on input "text" at bounding box center [784, 442] width 815 height 41
type input "[STREET_ADDRESS]"
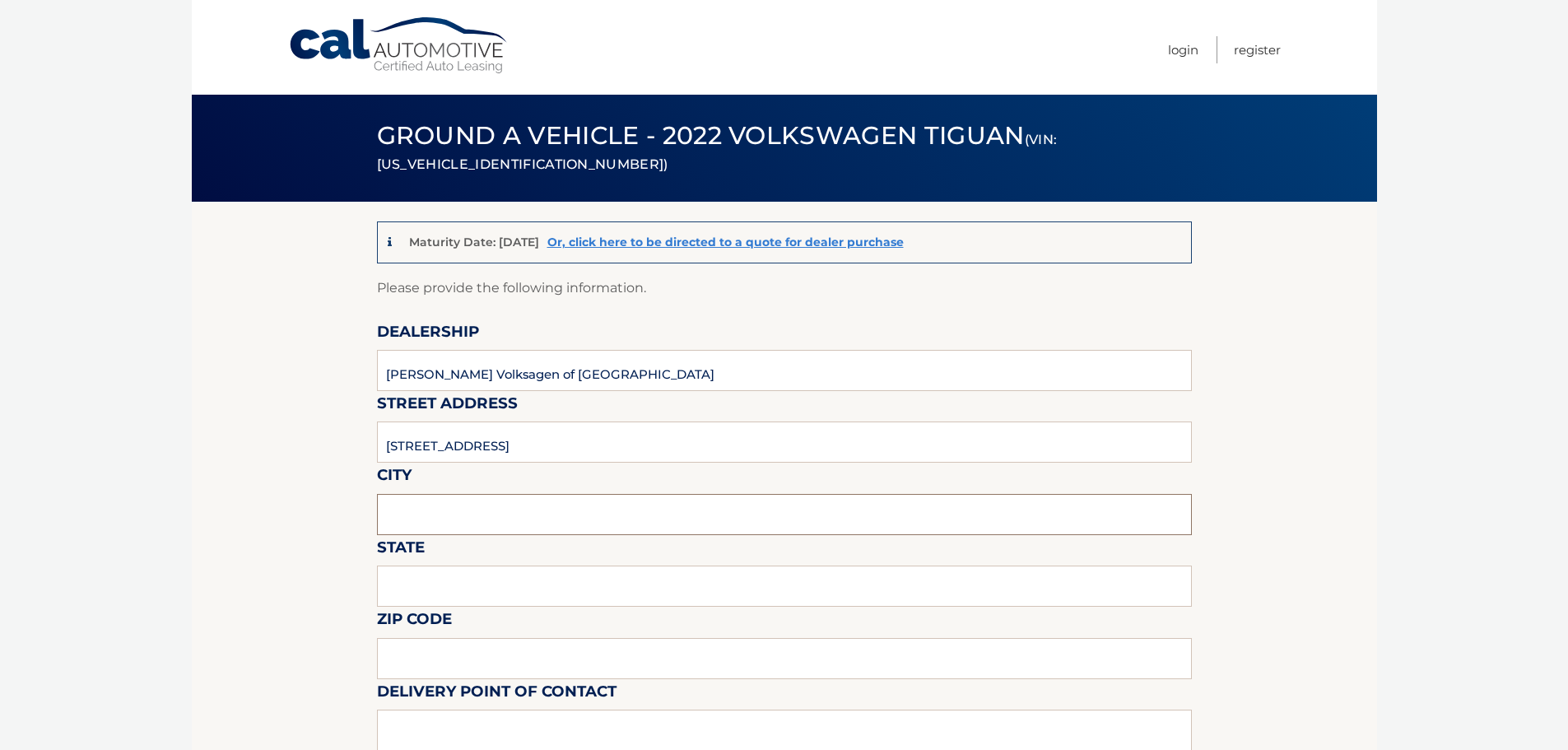
click at [445, 517] on input "text" at bounding box center [784, 515] width 815 height 41
type input "[GEOGRAPHIC_DATA]"
type input "FL"
type input "33483"
type input "[PERSON_NAME] [PERSON_NAME]"
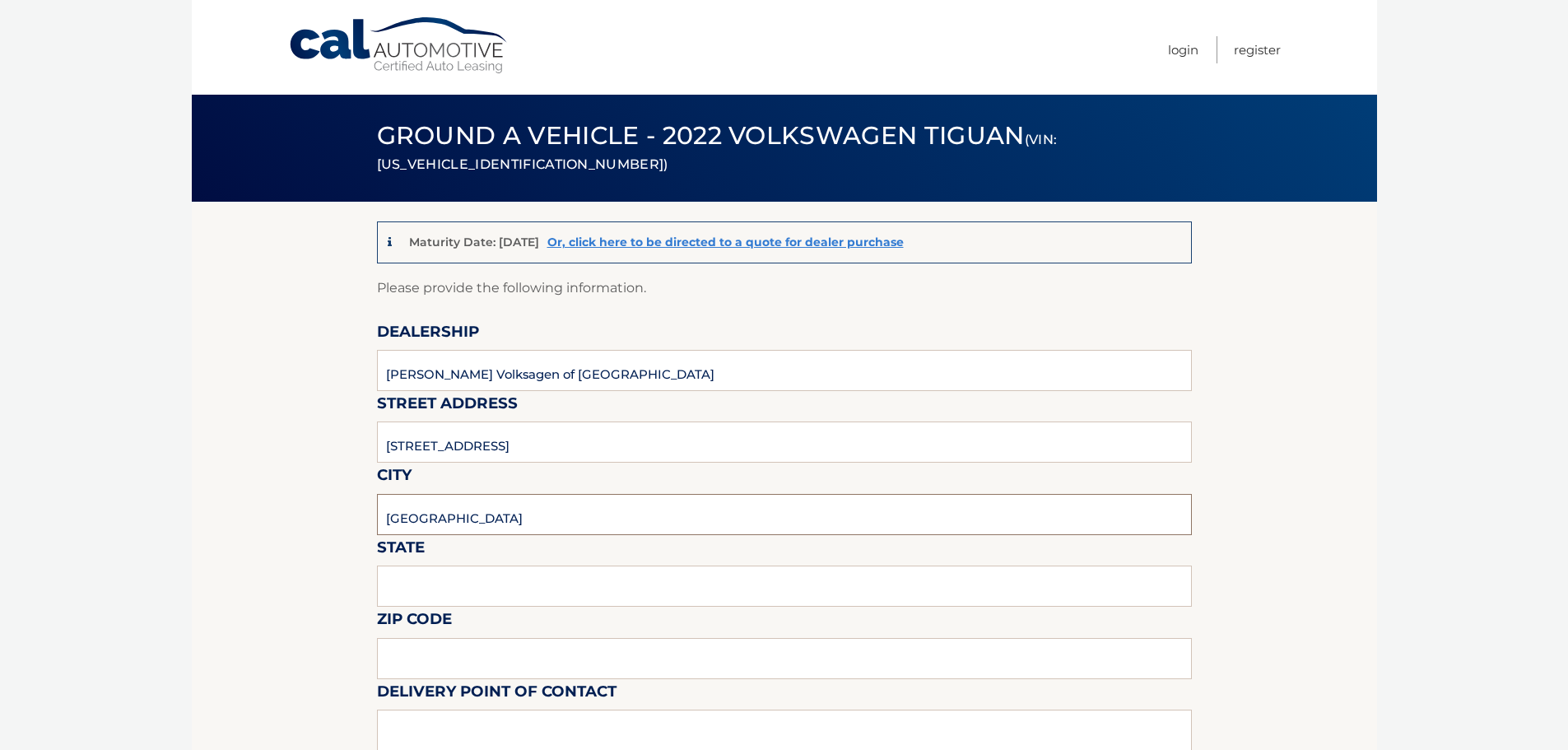
type input "5619018986"
type input "[EMAIL_ADDRESS][DOMAIN_NAME]"
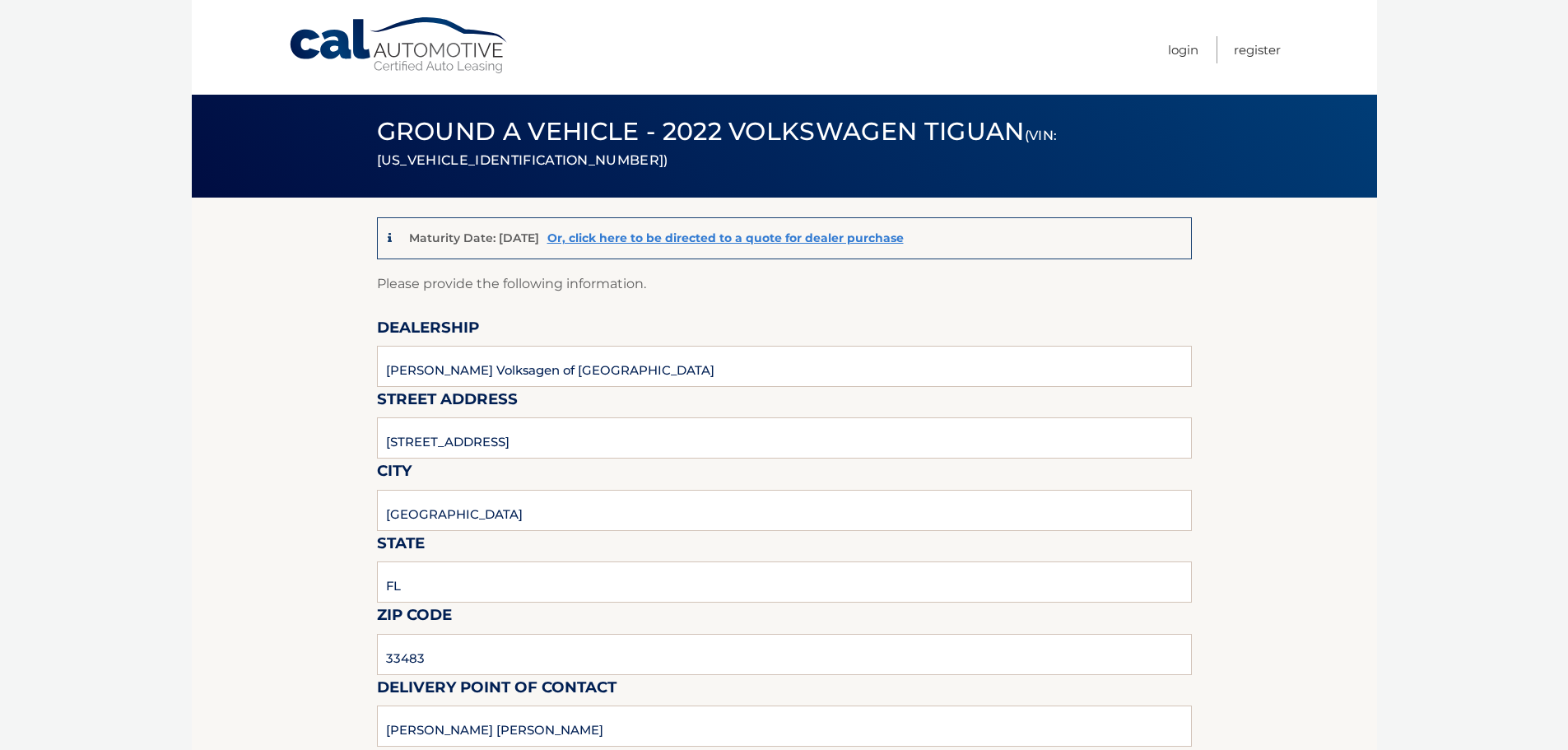
scroll to position [329, 0]
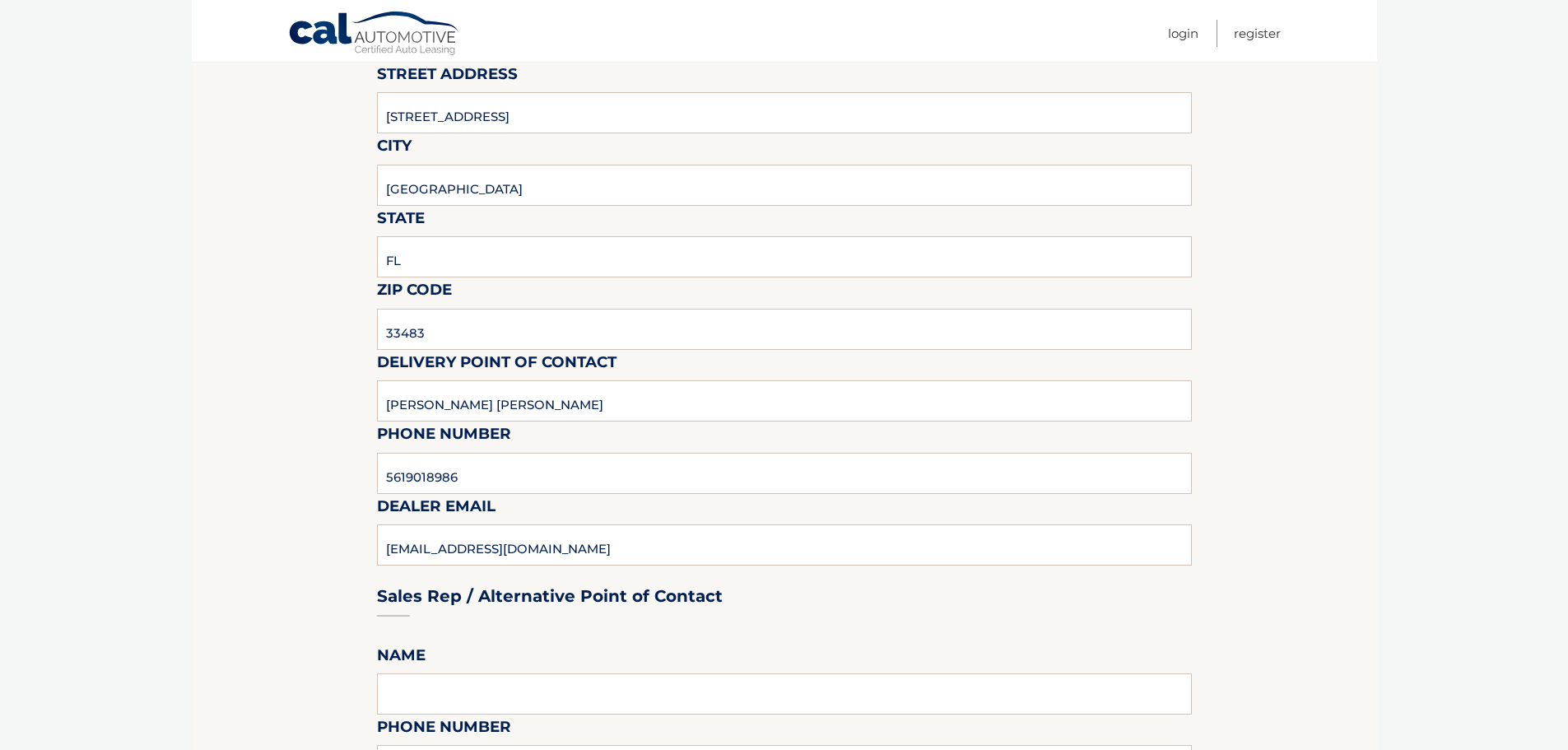
click at [534, 395] on input "[PERSON_NAME] [PERSON_NAME]" at bounding box center [784, 401] width 815 height 41
click at [533, 395] on input "[PERSON_NAME] [PERSON_NAME]" at bounding box center [784, 401] width 815 height 41
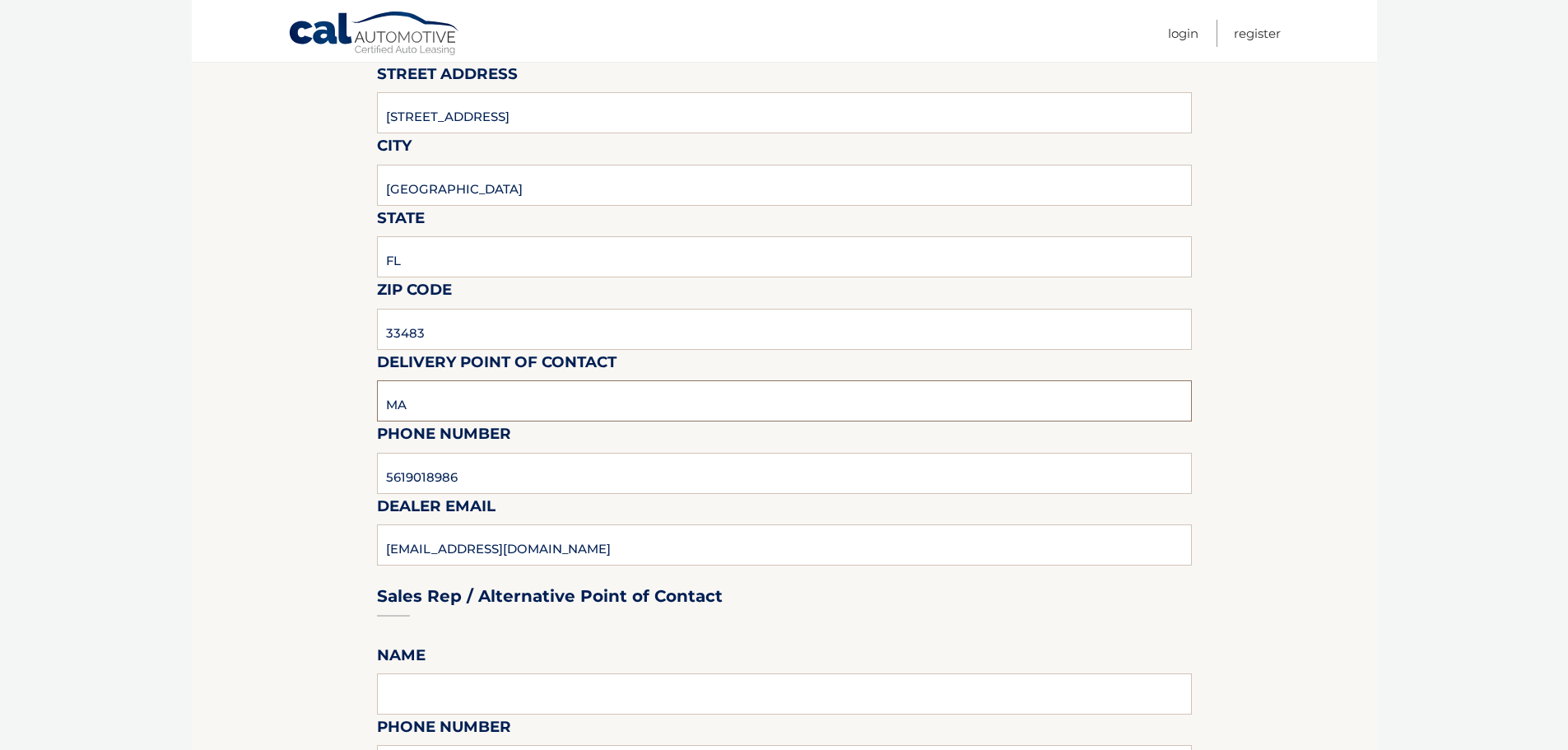
type input "[PERSON_NAME]"
click at [480, 484] on input "5619018986" at bounding box center [784, 473] width 815 height 41
type input "[PHONE_NUMBER]"
drag, startPoint x: 151, startPoint y: 553, endPoint x: 166, endPoint y: 554, distance: 15.0
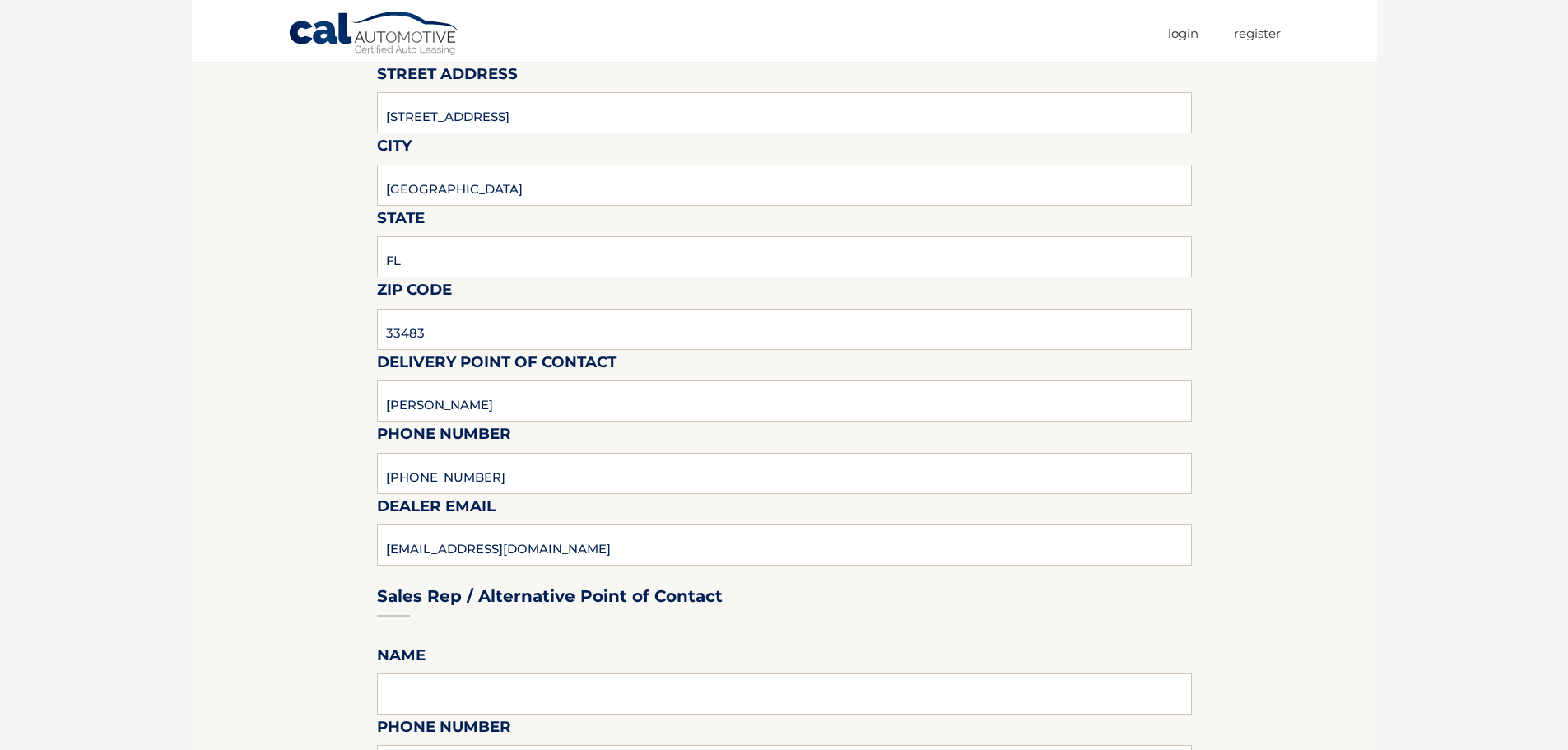
click at [156, 421] on html "Cal Automotive Menu Login Register (VIN: [US_VEHICLE_IDENTIFICATION_NUMBER])" at bounding box center [784, 46] width 1568 height 750
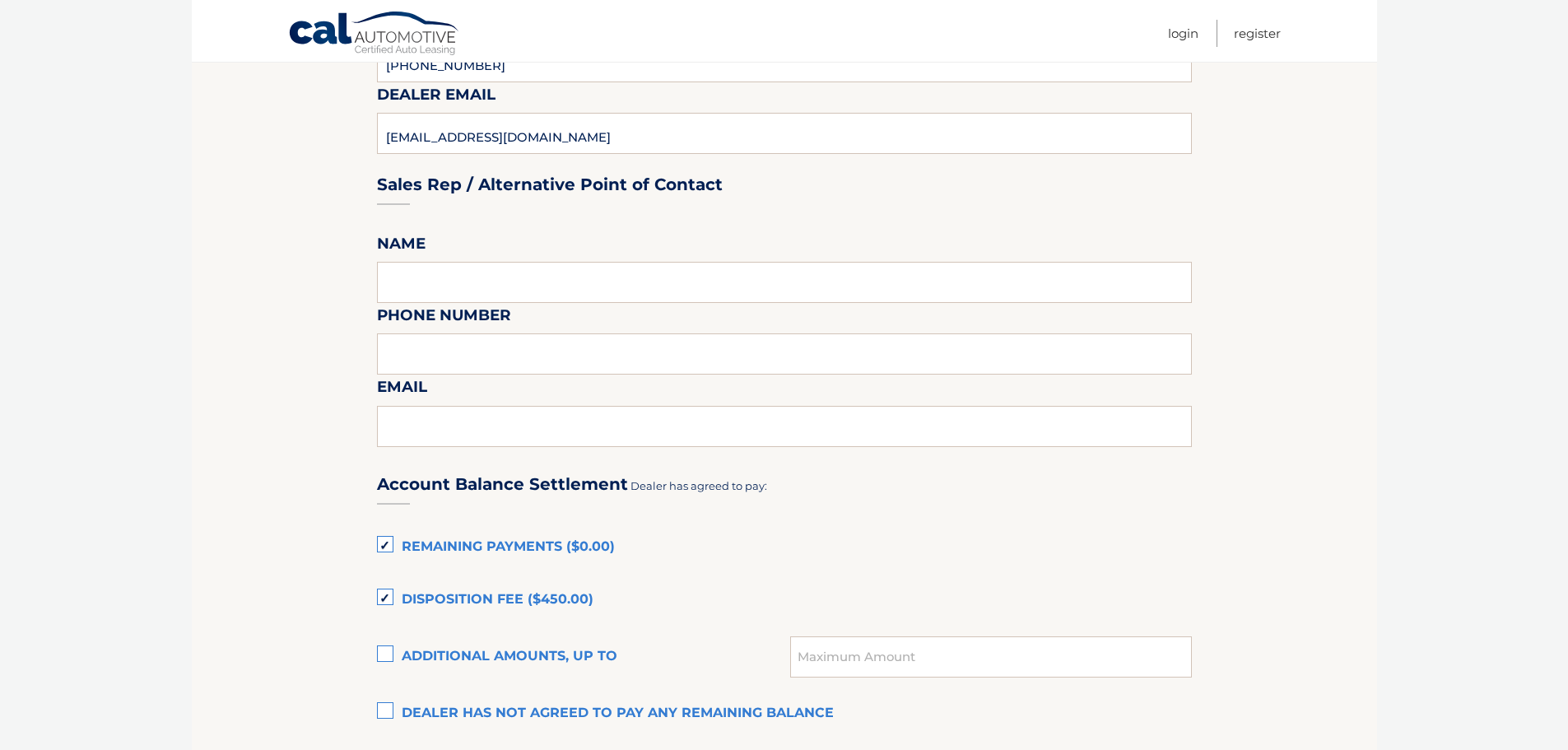
scroll to position [823, 0]
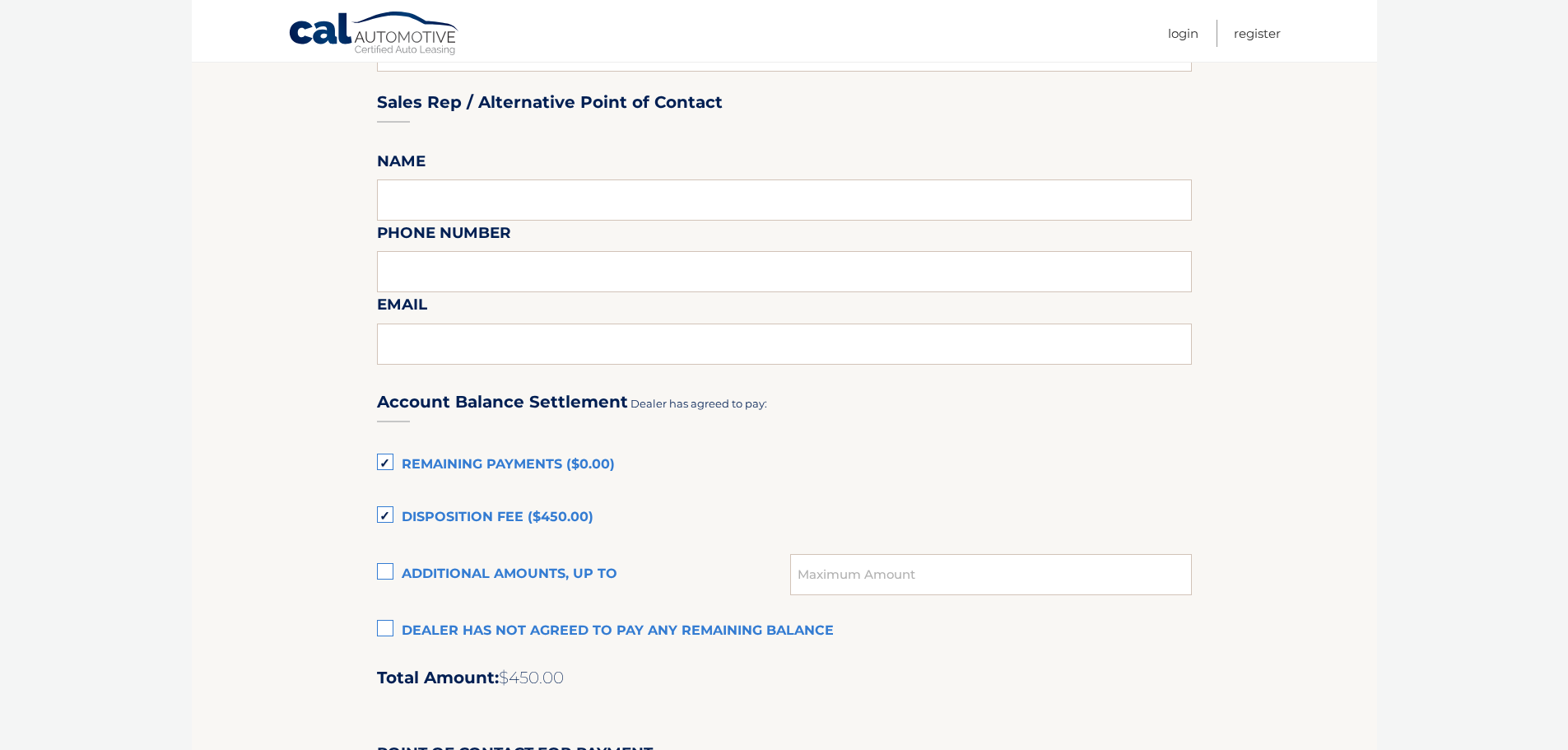
click at [387, 505] on label "Disposition Fee ($450.00)" at bounding box center [784, 517] width 815 height 33
click at [0, 0] on input "Disposition Fee ($450.00)" at bounding box center [0, 0] width 0 height 0
click at [386, 466] on label "Remaining Payments ($0.00)" at bounding box center [784, 464] width 815 height 33
click at [0, 0] on input "Remaining Payments ($0.00)" at bounding box center [0, 0] width 0 height 0
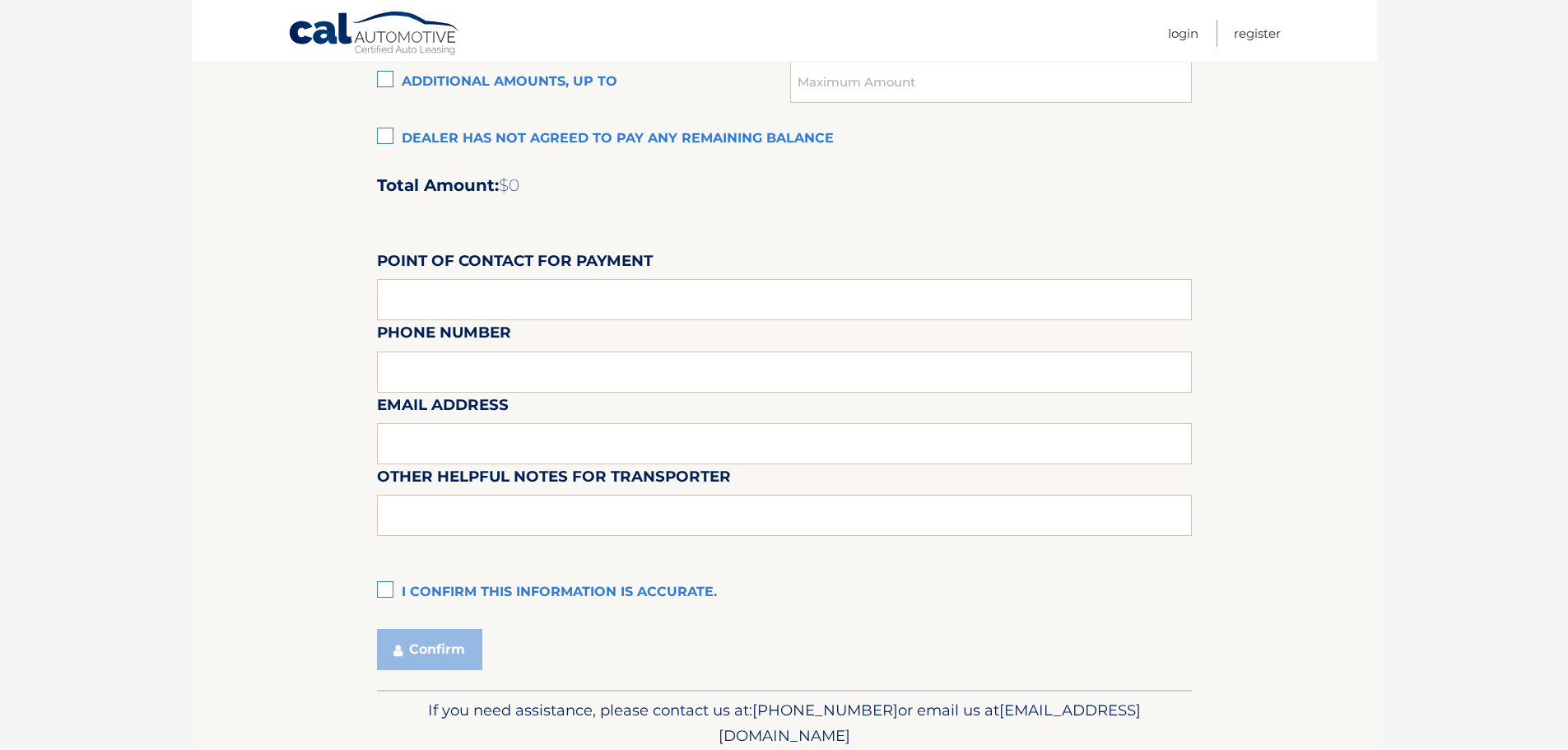
scroll to position [1317, 0]
click at [385, 588] on label "I confirm this information is accurate." at bounding box center [784, 591] width 815 height 33
click at [0, 0] on input "I confirm this information is accurate." at bounding box center [0, 0] width 0 height 0
click at [403, 642] on button "Confirm" at bounding box center [430, 648] width 106 height 41
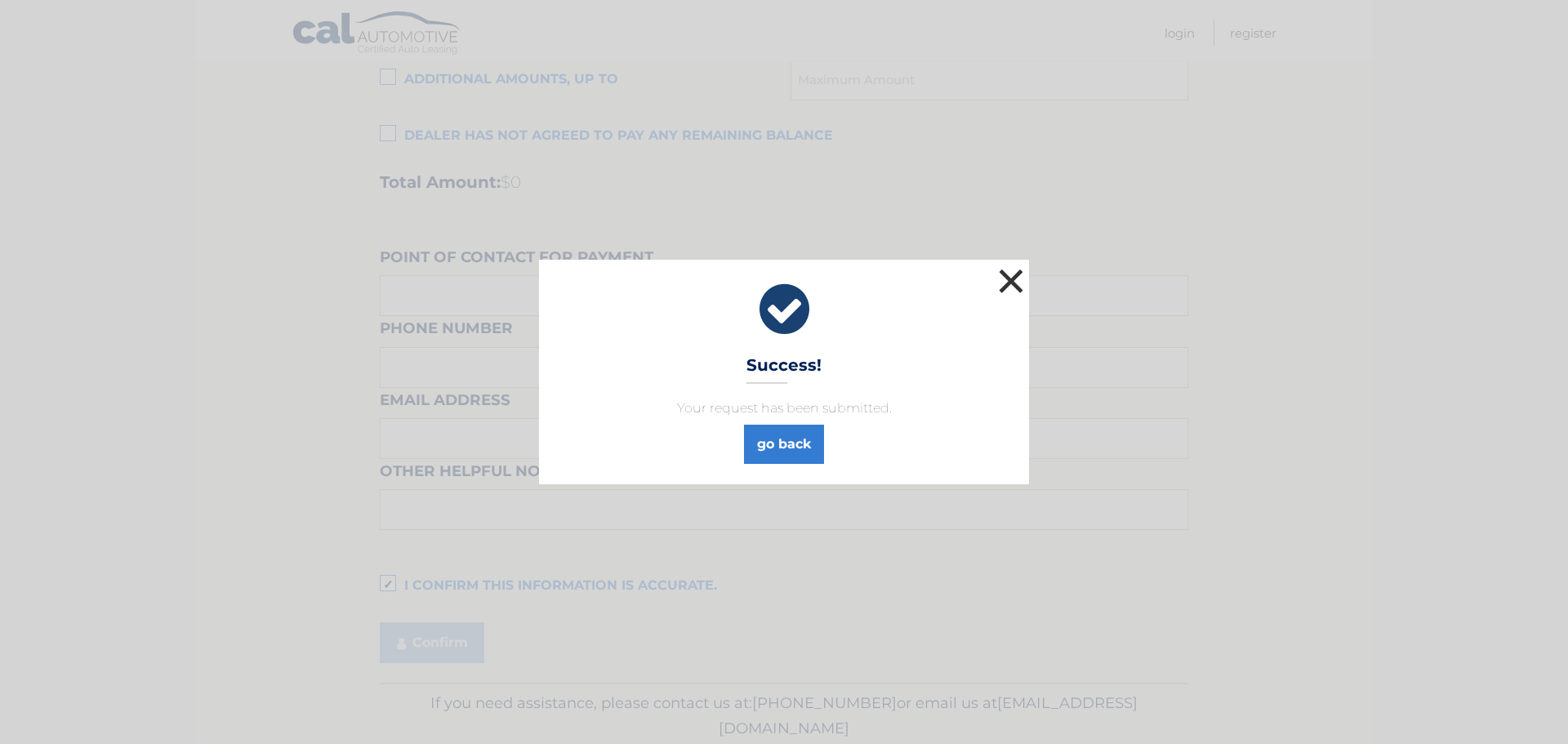
click at [1015, 281] on button "×" at bounding box center [1010, 281] width 33 height 33
